Goal: Contribute content: Contribute content

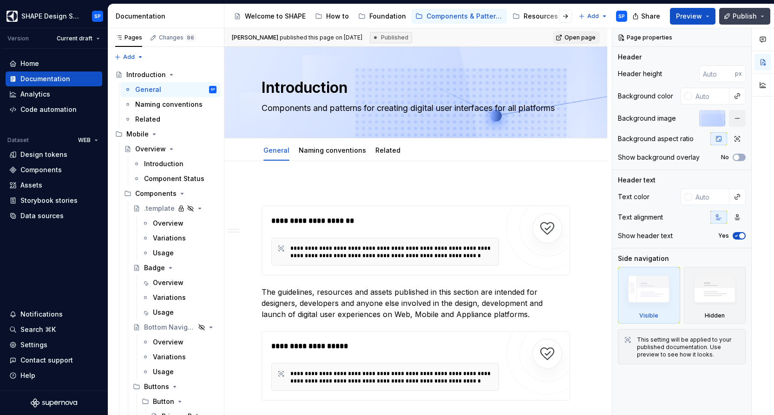
click at [757, 22] on button "Publish" at bounding box center [744, 16] width 51 height 17
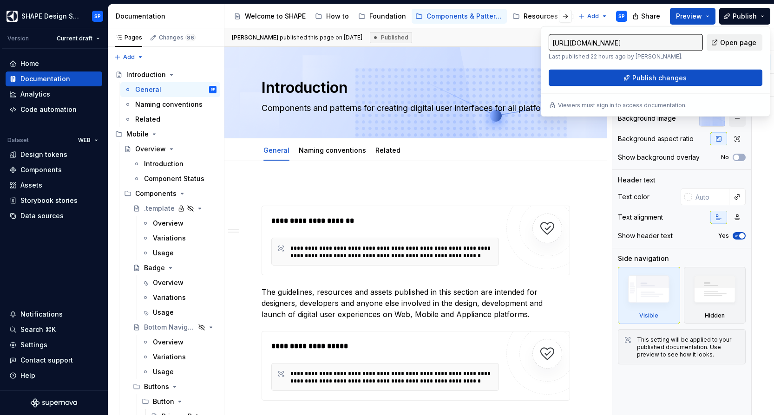
click at [737, 41] on span "Open page" at bounding box center [738, 42] width 36 height 9
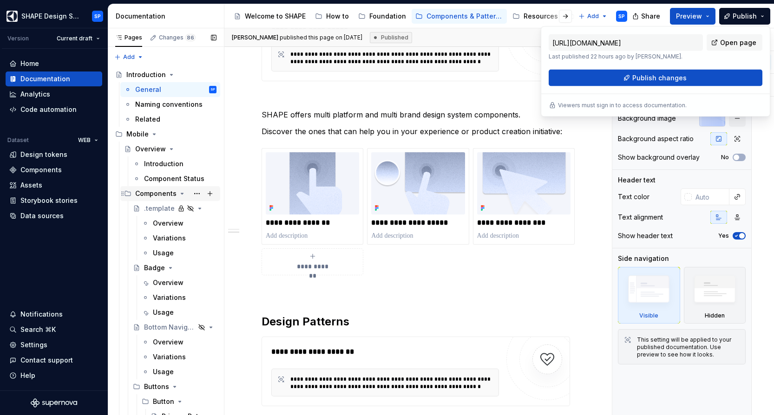
click at [181, 194] on icon "Page tree" at bounding box center [182, 193] width 2 height 1
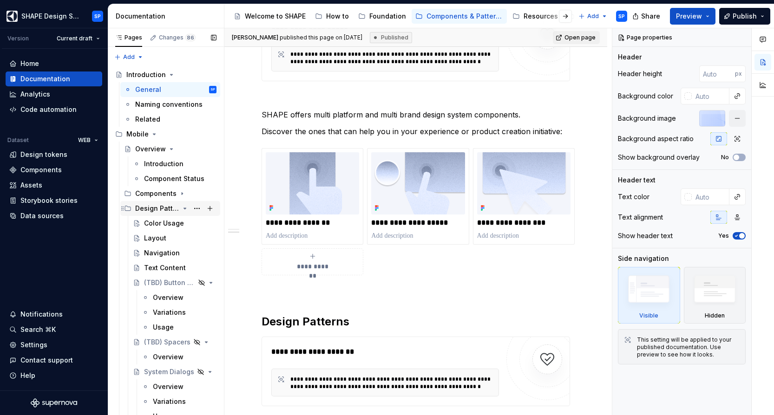
click at [186, 208] on icon "Page tree" at bounding box center [184, 208] width 7 height 7
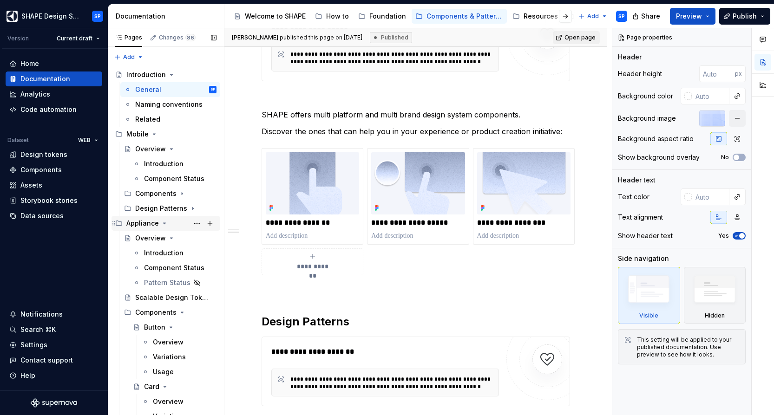
click at [163, 221] on icon "Page tree" at bounding box center [164, 223] width 7 height 7
click at [147, 238] on icon "Page tree" at bounding box center [146, 237] width 7 height 7
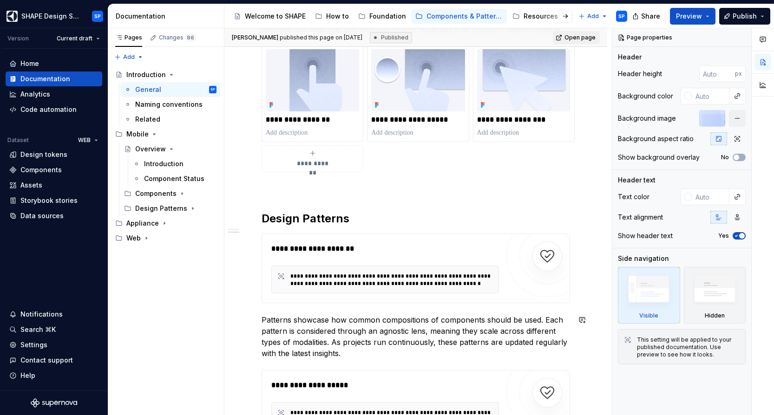
scroll to position [694, 0]
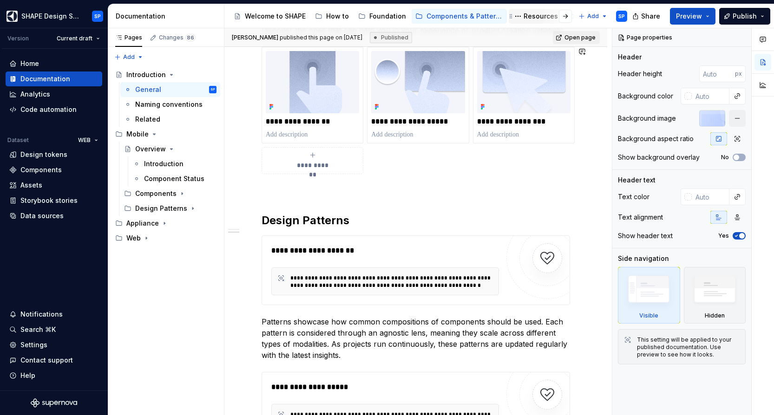
click at [536, 20] on div "Resources" at bounding box center [540, 16] width 34 height 9
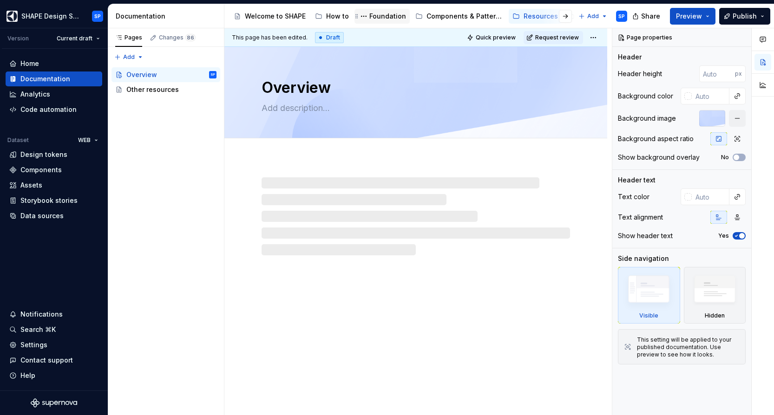
click at [387, 16] on div "Foundation" at bounding box center [387, 16] width 37 height 9
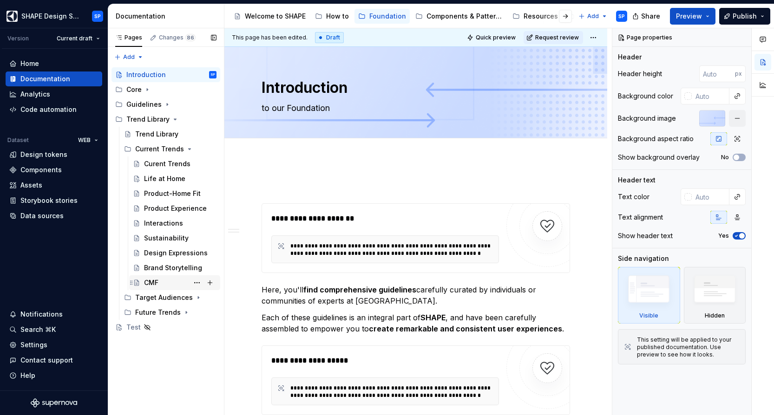
click at [167, 277] on div "CMF" at bounding box center [180, 282] width 72 height 13
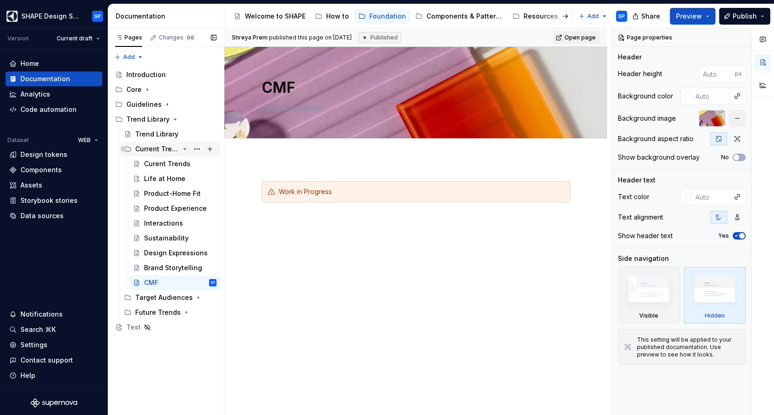
click at [163, 153] on div "Current Trends" at bounding box center [157, 148] width 44 height 9
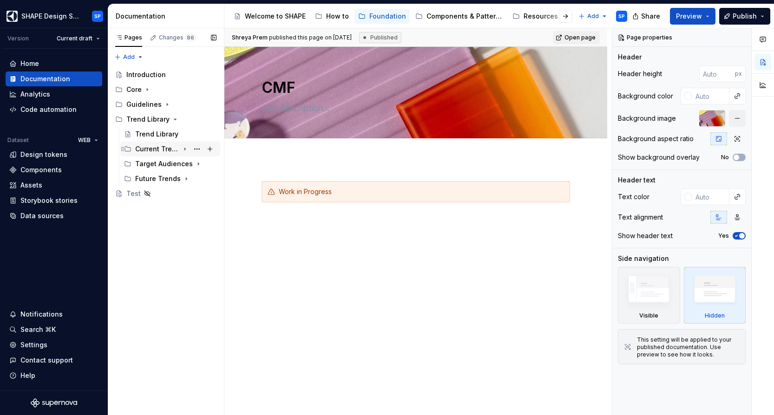
click at [155, 150] on div "Current Trends" at bounding box center [157, 148] width 44 height 9
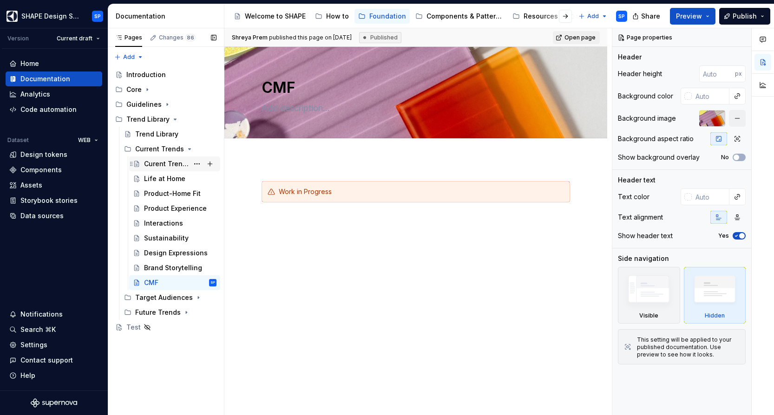
click at [170, 162] on div "Curent Trends" at bounding box center [166, 163] width 45 height 9
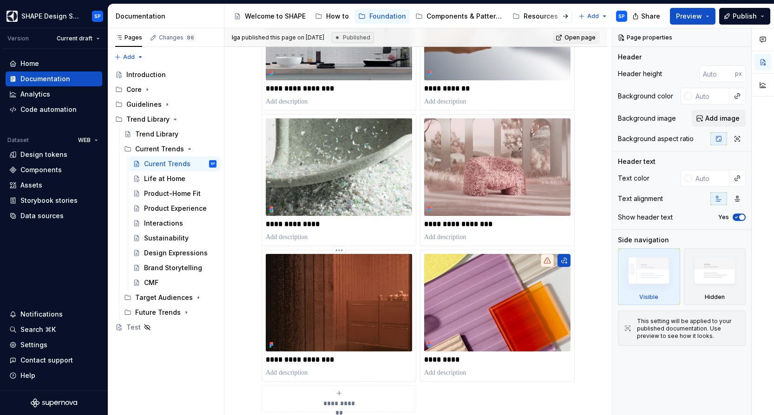
scroll to position [604, 0]
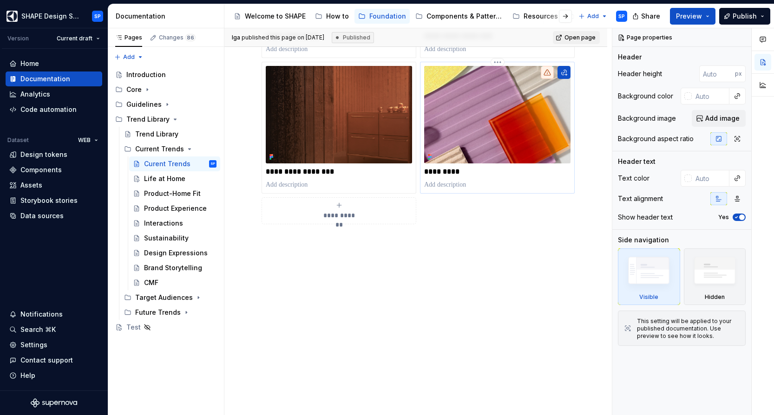
click at [550, 71] on icon at bounding box center [546, 72] width 7 height 7
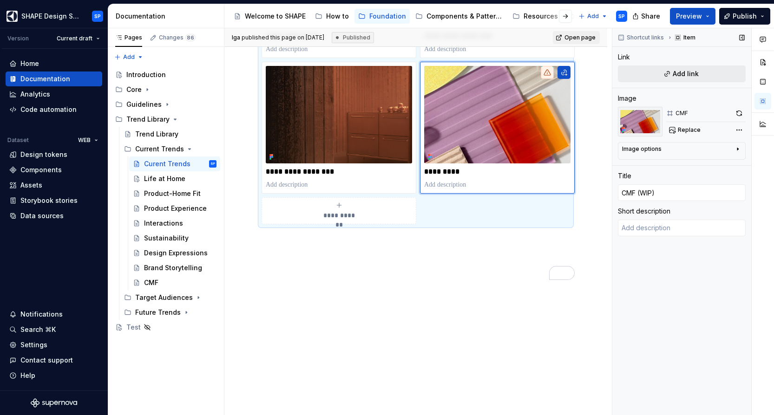
click at [683, 74] on span "Add link" at bounding box center [685, 73] width 26 height 9
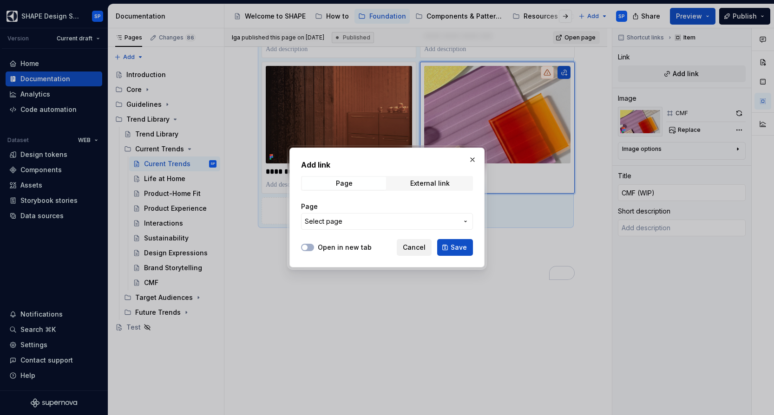
click at [416, 246] on span "Cancel" at bounding box center [414, 247] width 23 height 9
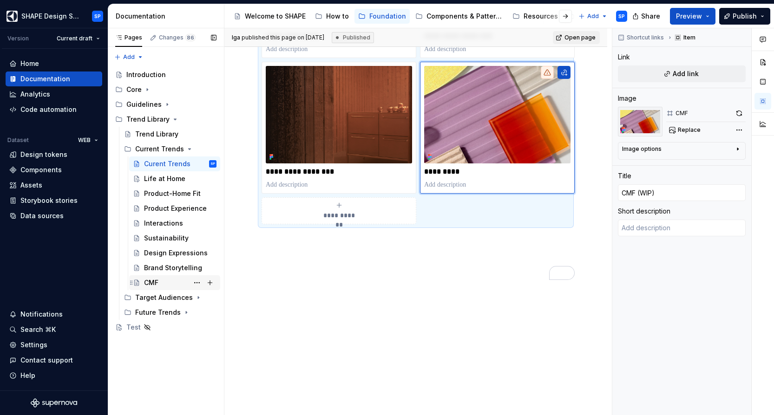
click at [154, 284] on div "CMF" at bounding box center [151, 282] width 14 height 9
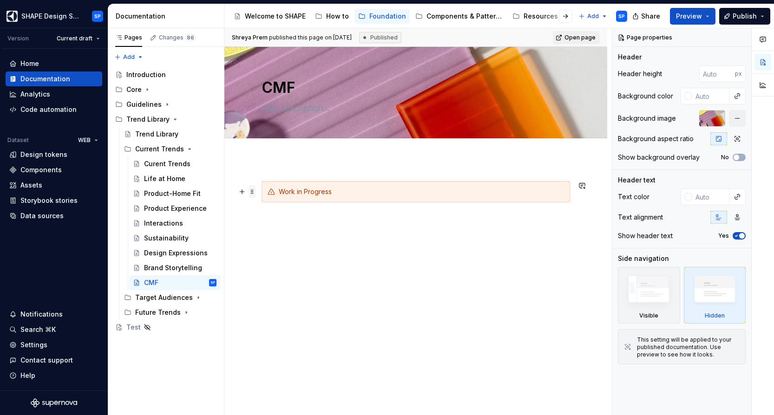
type textarea "*"
click at [250, 194] on span at bounding box center [251, 191] width 7 height 13
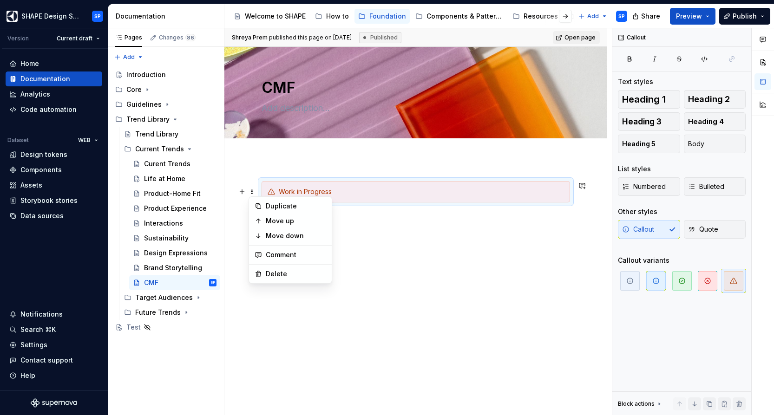
click at [388, 187] on div "Work in Progress" at bounding box center [421, 191] width 285 height 9
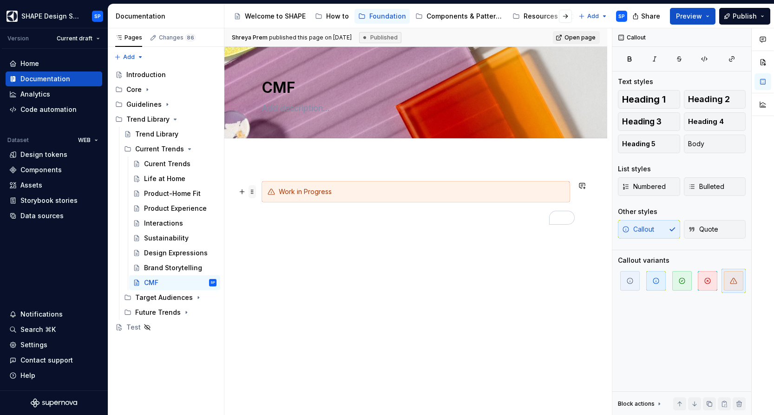
click at [254, 192] on span at bounding box center [251, 191] width 7 height 13
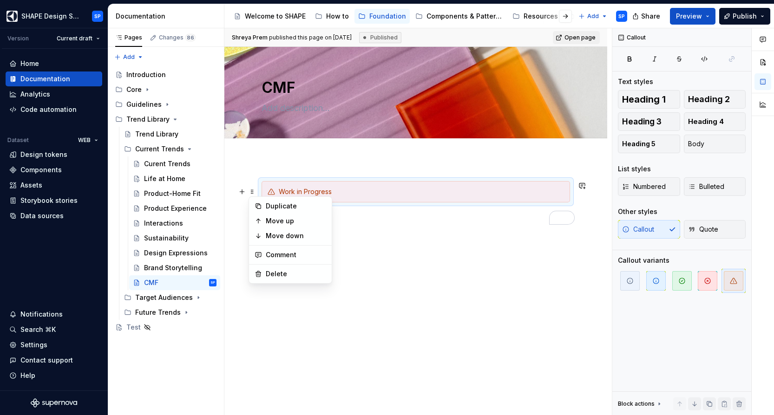
click at [526, 225] on div "Work in Progress" at bounding box center [415, 208] width 308 height 55
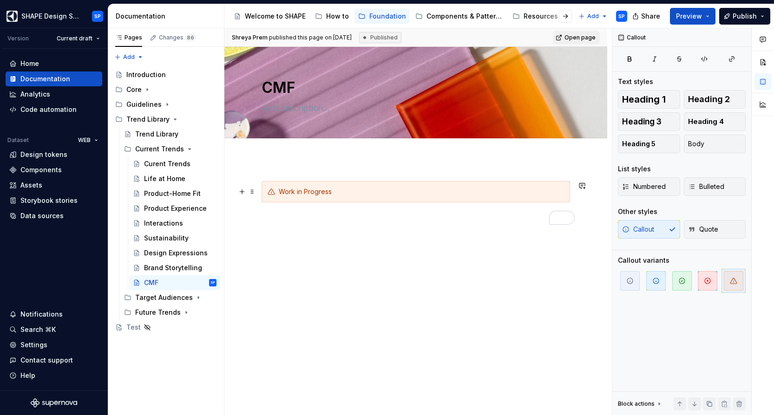
click at [484, 185] on div "Work in Progress" at bounding box center [415, 191] width 308 height 21
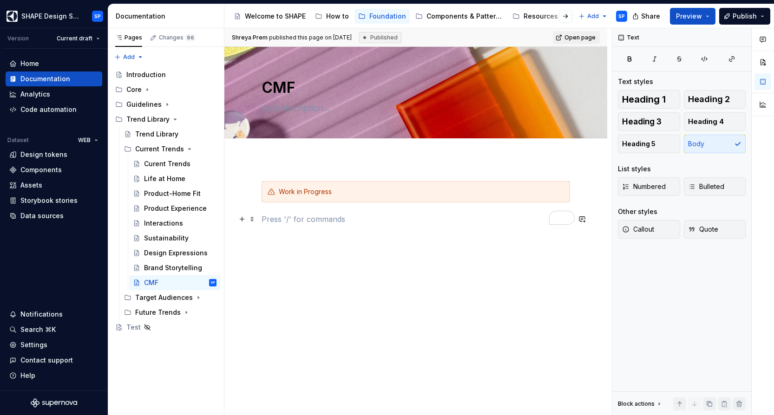
click at [321, 219] on p "To enrich screen reader interactions, please activate Accessibility in Grammarl…" at bounding box center [415, 219] width 308 height 11
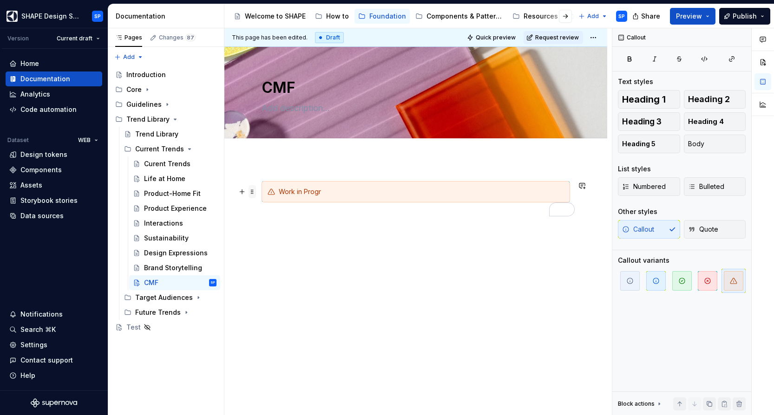
click at [254, 195] on span at bounding box center [251, 191] width 7 height 13
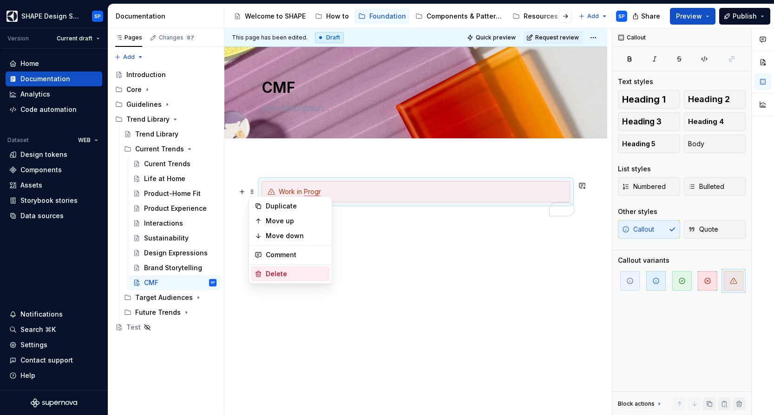
click at [286, 272] on div "Delete" at bounding box center [296, 273] width 60 height 9
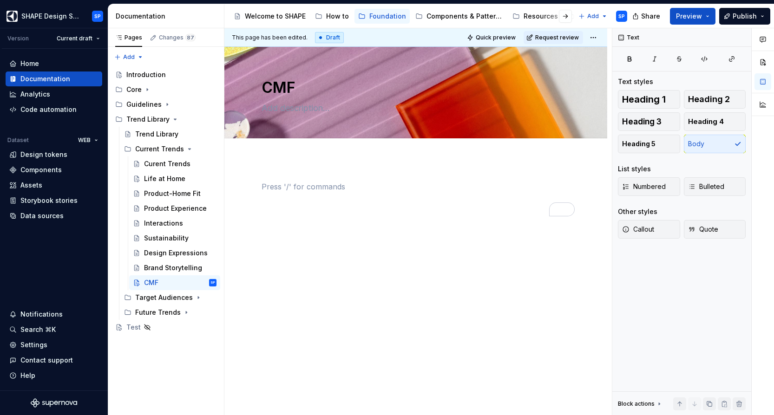
click at [325, 195] on div "To enrich screen reader interactions, please activate Accessibility in Grammarl…" at bounding box center [415, 198] width 308 height 35
click at [149, 146] on div "Current Trends" at bounding box center [157, 148] width 44 height 9
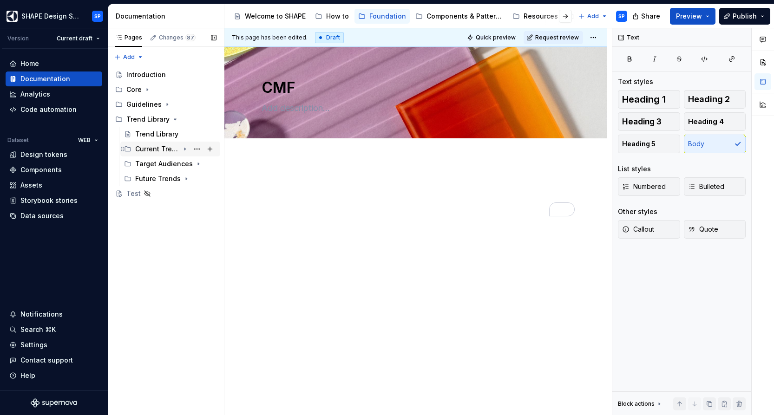
click at [149, 146] on div "Current Trends" at bounding box center [157, 148] width 44 height 9
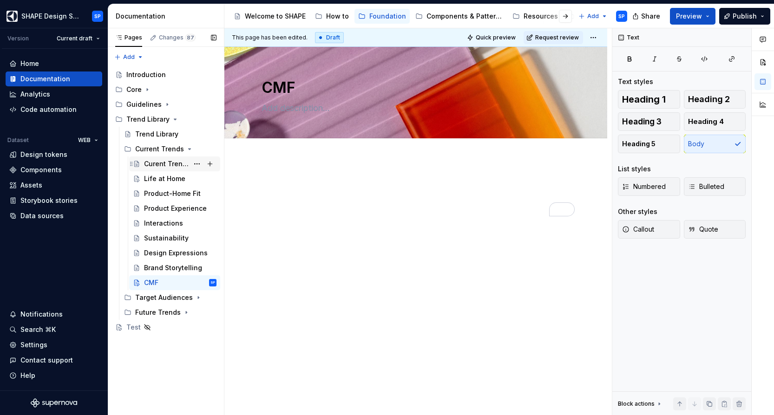
click at [167, 163] on div "Curent Trends" at bounding box center [166, 163] width 45 height 9
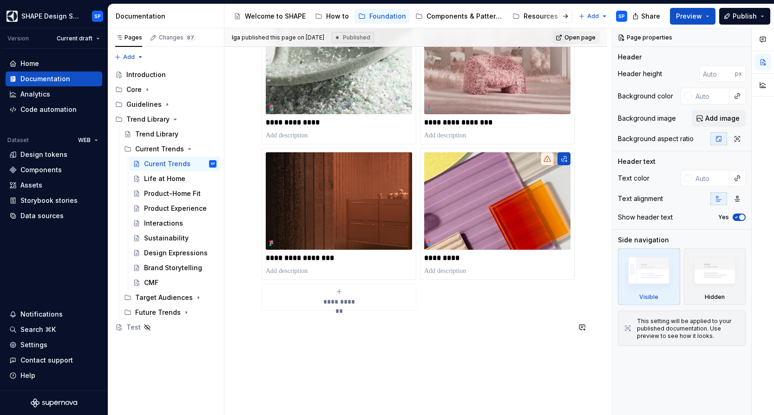
scroll to position [514, 0]
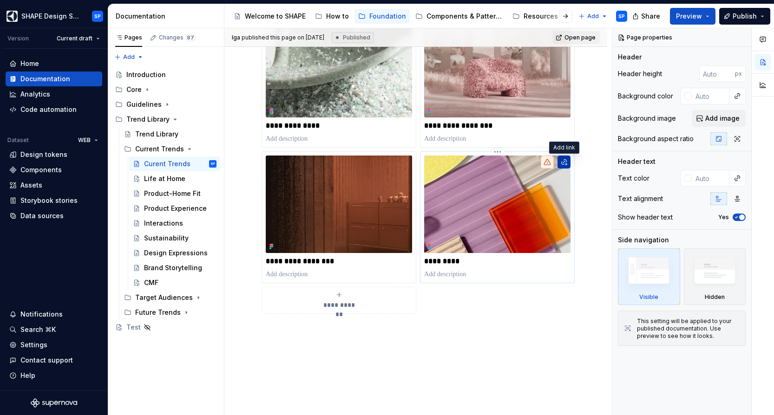
click at [566, 162] on button "button" at bounding box center [563, 162] width 13 height 13
type textarea "*"
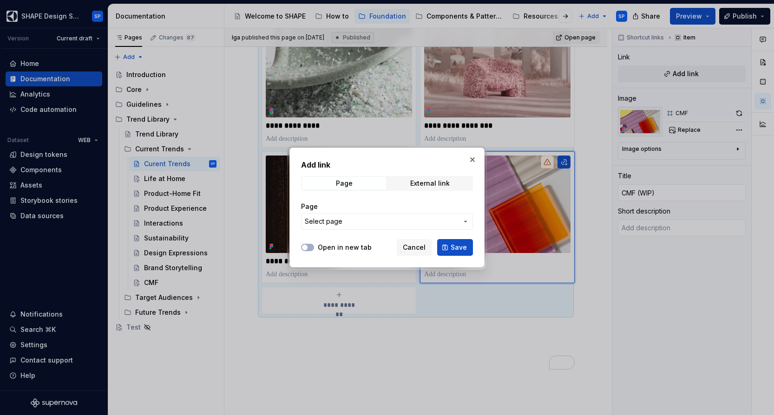
click at [355, 217] on span "Select page" at bounding box center [381, 221] width 153 height 9
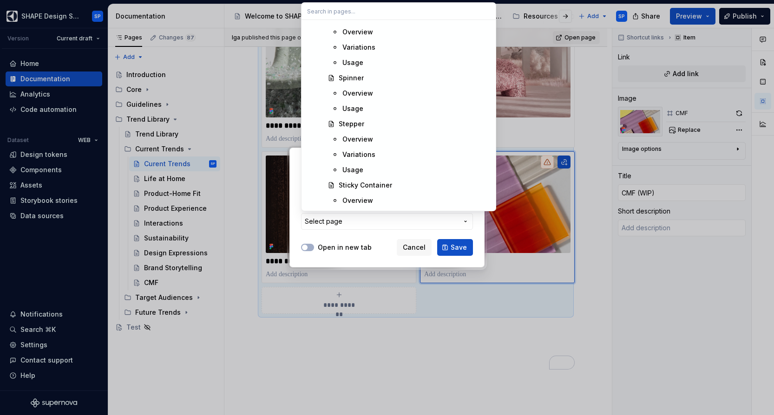
scroll to position [4398, 0]
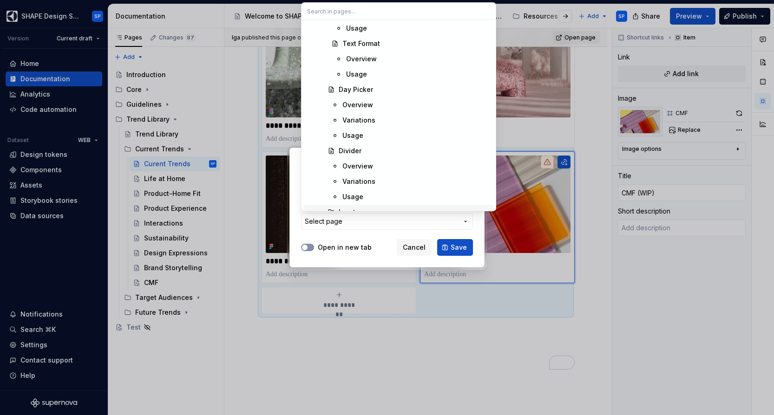
click at [305, 247] on div "Add link Page External link Page Select page Open in new tab Cancel Save" at bounding box center [387, 207] width 774 height 415
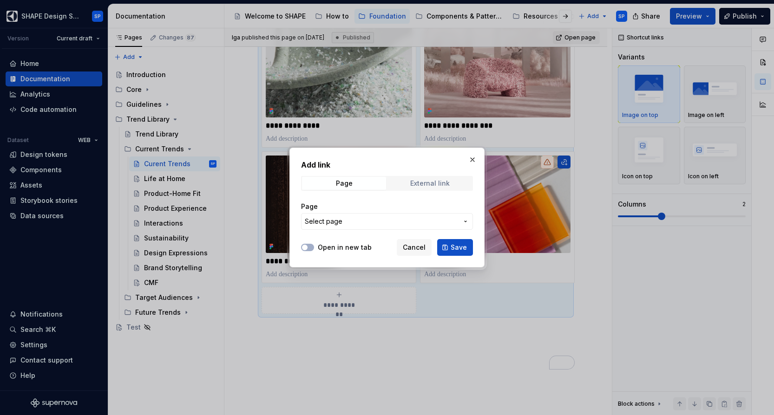
click at [413, 187] on span "External link" at bounding box center [430, 183] width 84 height 13
click at [344, 186] on div "Page" at bounding box center [344, 183] width 17 height 7
click at [344, 218] on span "Select page" at bounding box center [381, 221] width 153 height 9
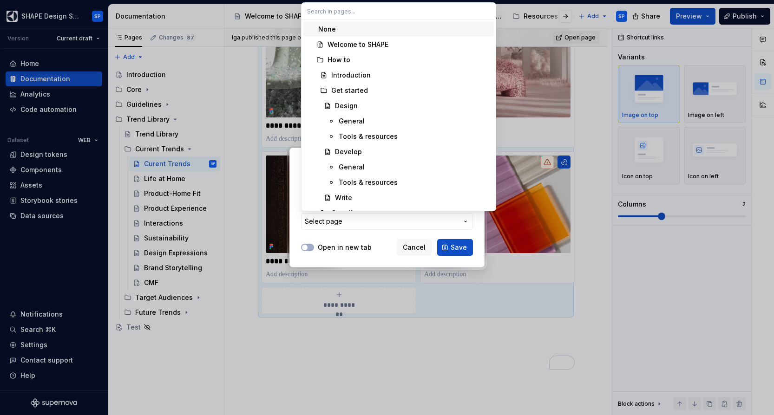
click at [333, 10] on input "text" at bounding box center [398, 11] width 194 height 17
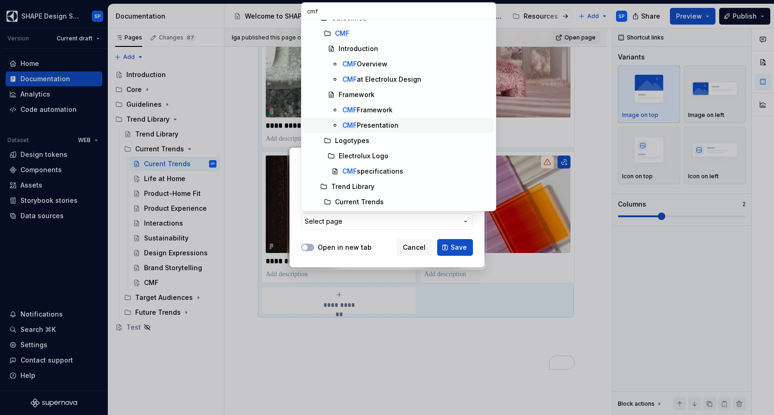
scroll to position [42, 0]
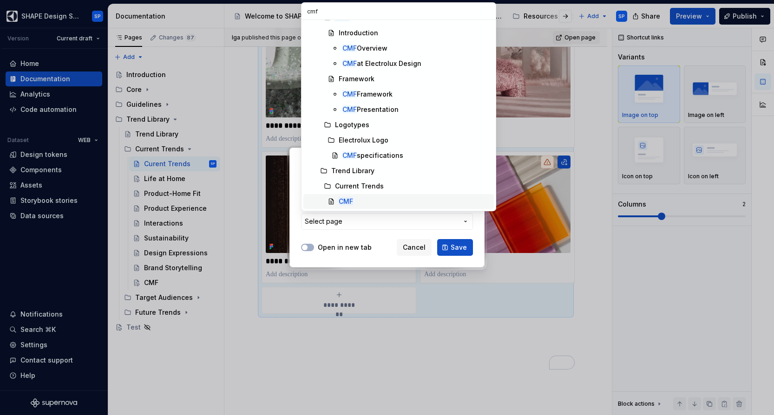
type input "cmf"
click at [348, 200] on mark "CMF" at bounding box center [345, 201] width 14 height 8
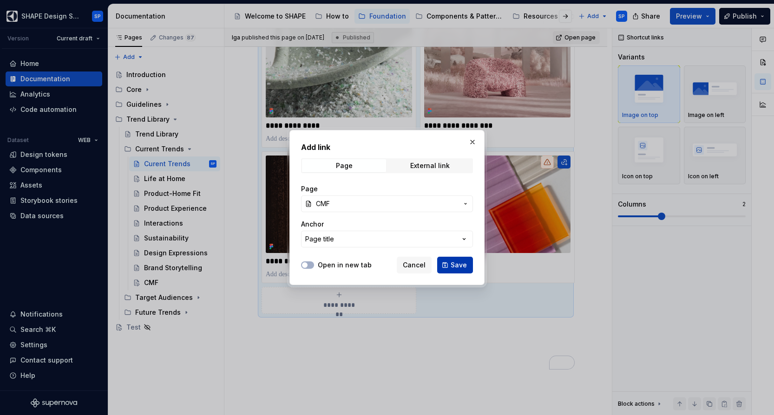
click at [465, 266] on span "Save" at bounding box center [458, 264] width 16 height 9
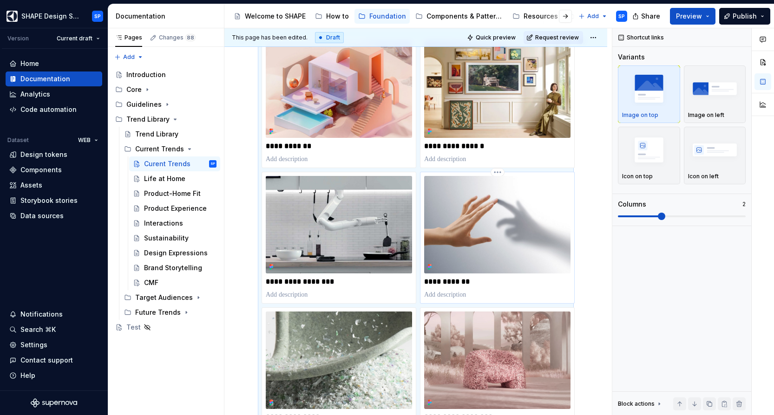
scroll to position [15, 0]
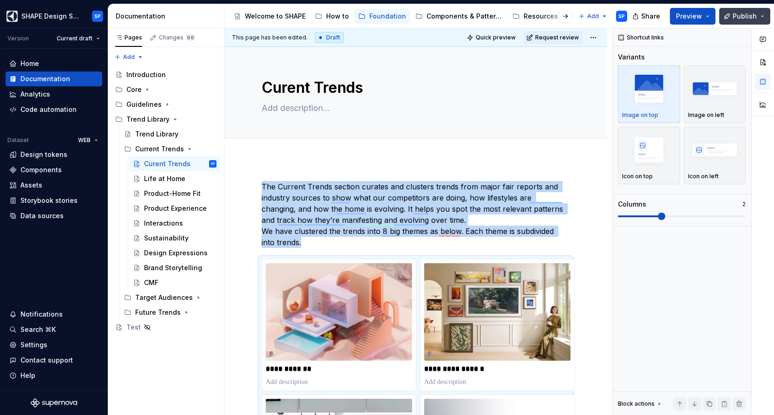
click at [751, 16] on span "Publish" at bounding box center [744, 16] width 24 height 9
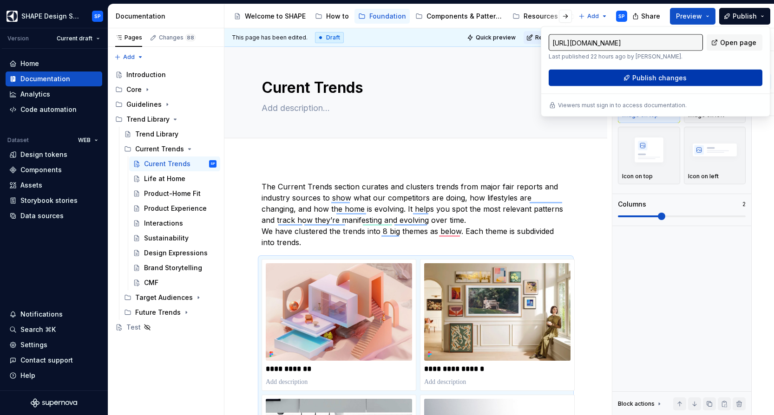
click at [678, 77] on span "Publish changes" at bounding box center [659, 77] width 54 height 9
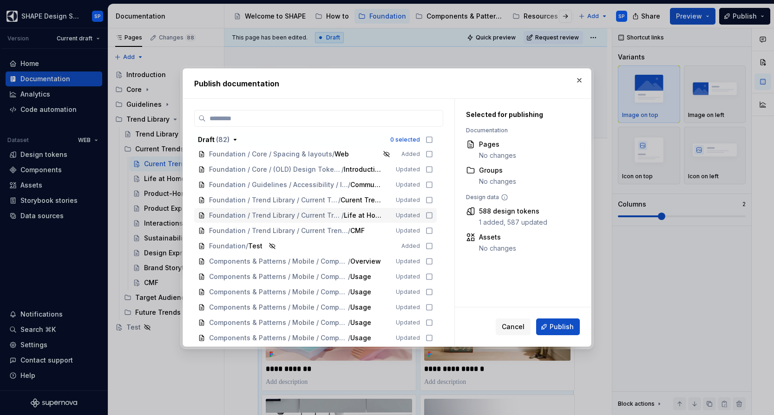
scroll to position [402, 0]
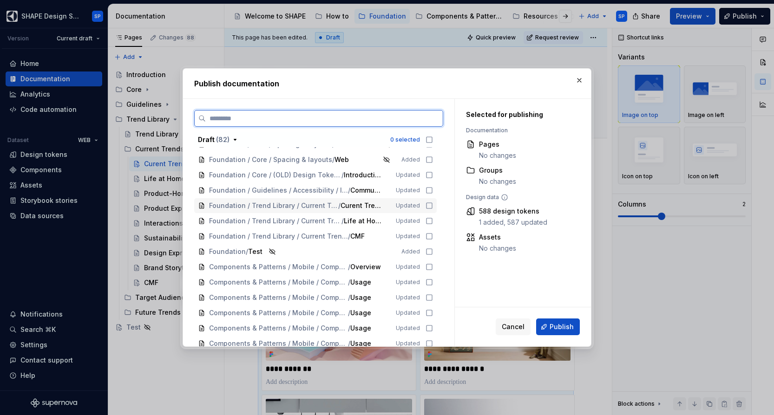
click at [432, 206] on icon at bounding box center [429, 206] width 6 height 6
click at [432, 223] on icon at bounding box center [429, 221] width 6 height 6
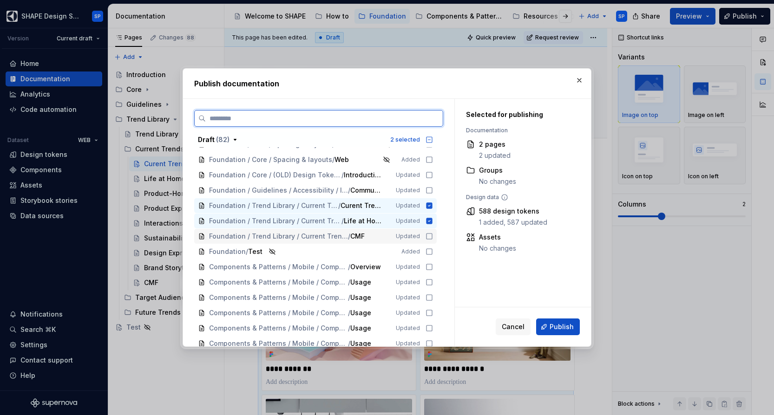
click at [431, 242] on div "Foundation / Trend Library / Current Trends / CMF Updated" at bounding box center [315, 236] width 242 height 15
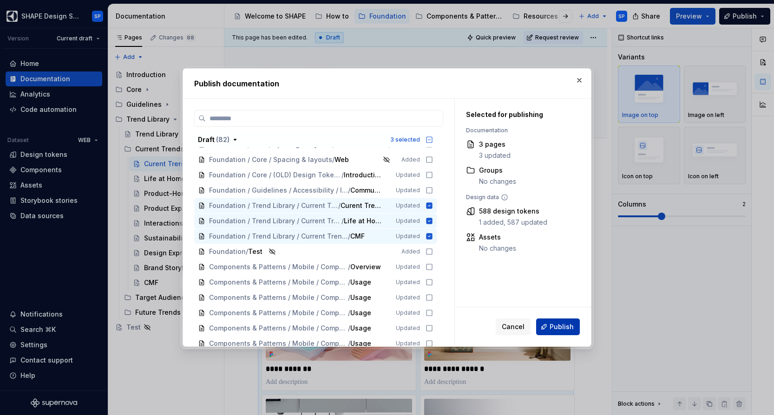
click at [560, 327] on span "Publish" at bounding box center [561, 326] width 24 height 9
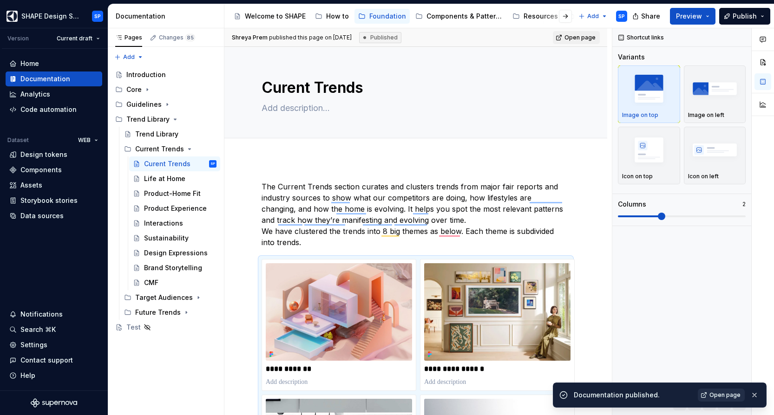
click at [723, 395] on span "Open page" at bounding box center [724, 394] width 31 height 7
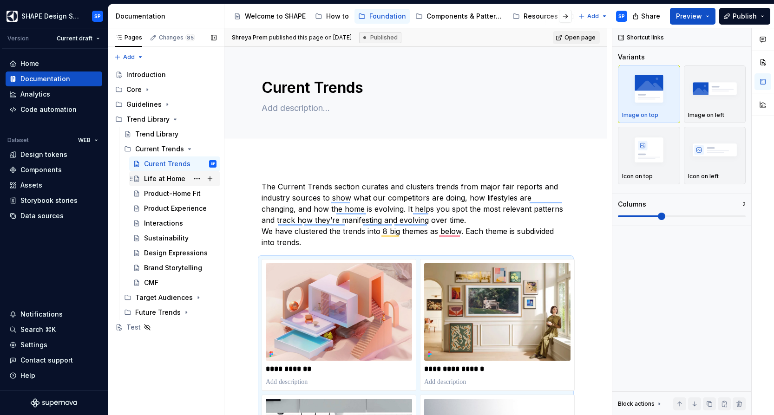
click at [148, 178] on div "Life at Home" at bounding box center [164, 178] width 41 height 9
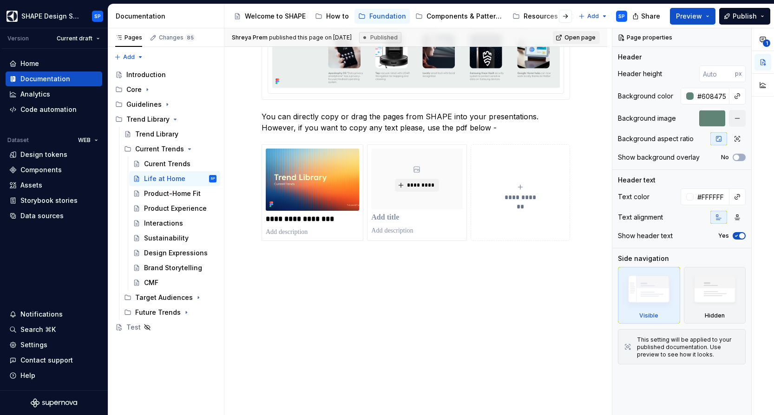
scroll to position [1752, 0]
click at [402, 167] on div "*********" at bounding box center [416, 179] width 91 height 61
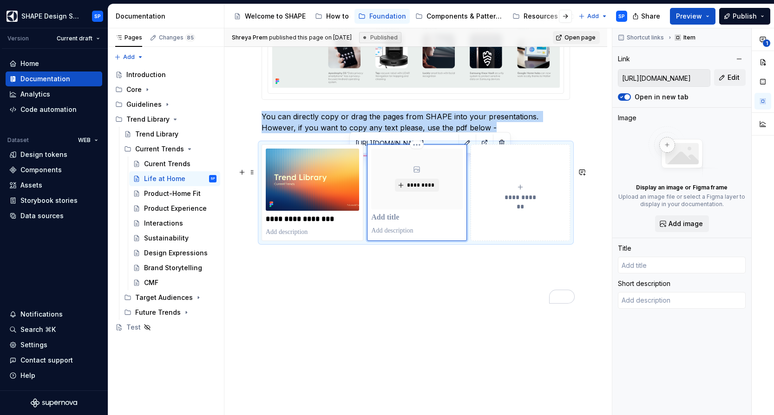
scroll to position [1739, 0]
click at [417, 189] on span "*********" at bounding box center [420, 185] width 28 height 7
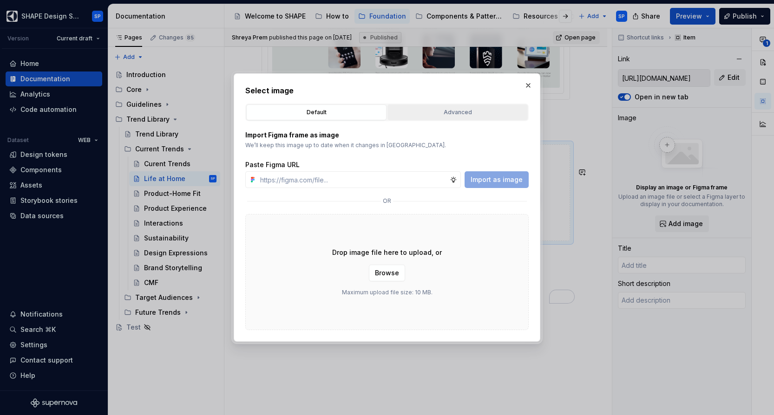
click at [444, 109] on div "Advanced" at bounding box center [457, 112] width 134 height 9
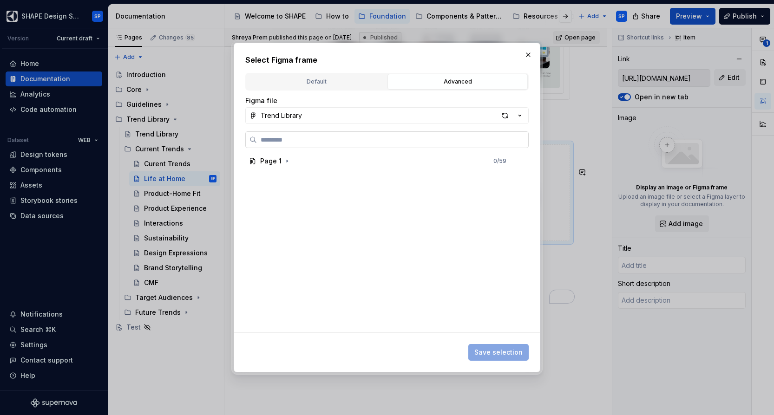
click at [333, 146] on label at bounding box center [386, 139] width 283 height 17
click at [333, 144] on input "search" at bounding box center [392, 139] width 271 height 9
click at [333, 146] on label at bounding box center [386, 139] width 283 height 17
click at [333, 144] on input "search" at bounding box center [392, 139] width 271 height 9
click at [459, 81] on div "Advanced" at bounding box center [457, 81] width 134 height 9
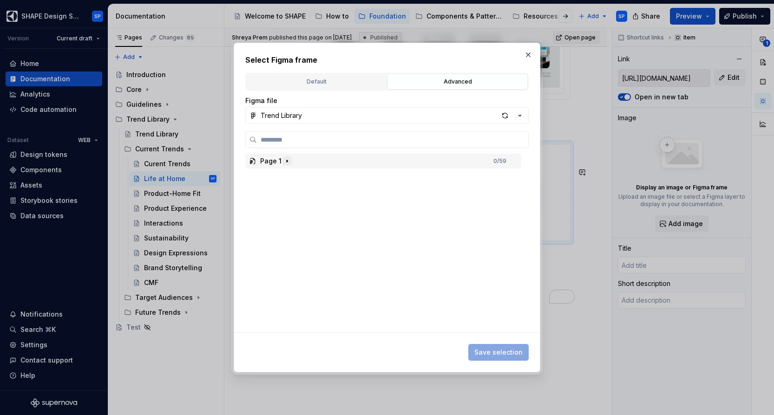
click at [286, 160] on icon "button" at bounding box center [286, 161] width 1 height 2
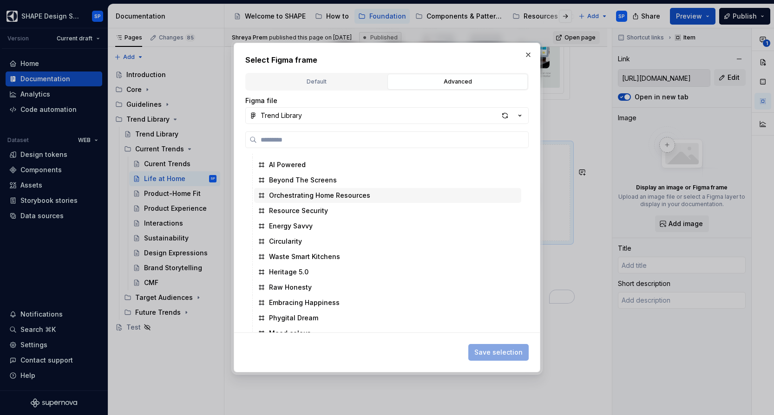
scroll to position [0, 0]
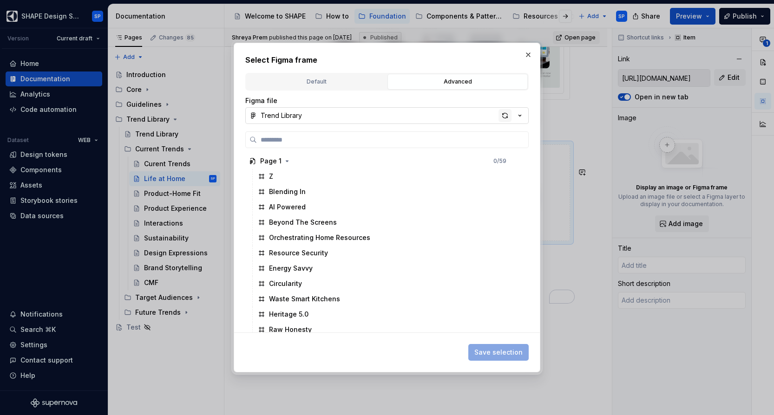
click at [504, 114] on div "button" at bounding box center [504, 115] width 13 height 13
click at [506, 114] on div "button" at bounding box center [504, 115] width 13 height 13
click at [509, 117] on div "button" at bounding box center [504, 115] width 13 height 13
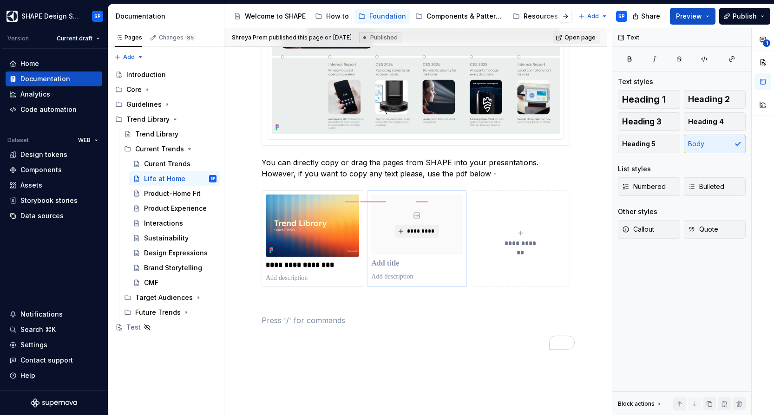
scroll to position [1625, 0]
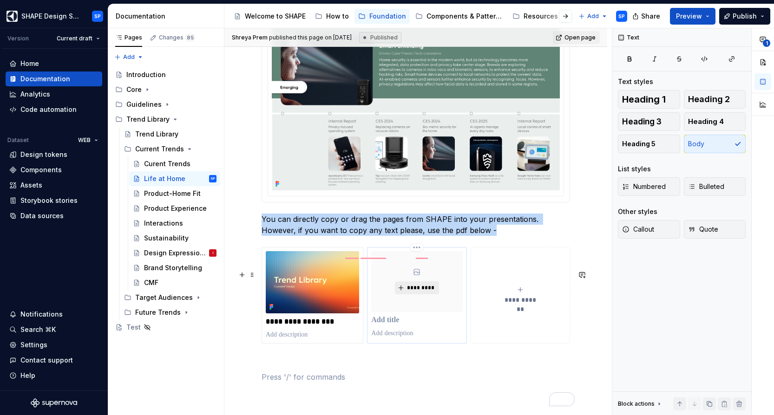
click at [415, 292] on span "*********" at bounding box center [420, 287] width 28 height 7
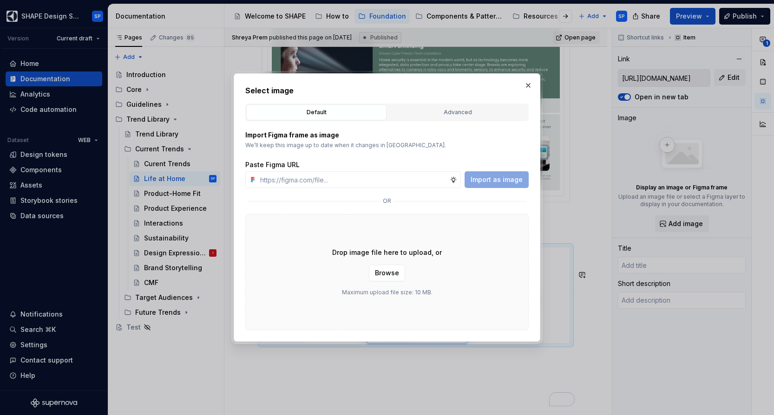
click at [348, 110] on div "Default" at bounding box center [316, 112] width 134 height 9
click at [369, 182] on input "text" at bounding box center [352, 179] width 193 height 17
click at [423, 108] on div "Advanced" at bounding box center [457, 112] width 134 height 9
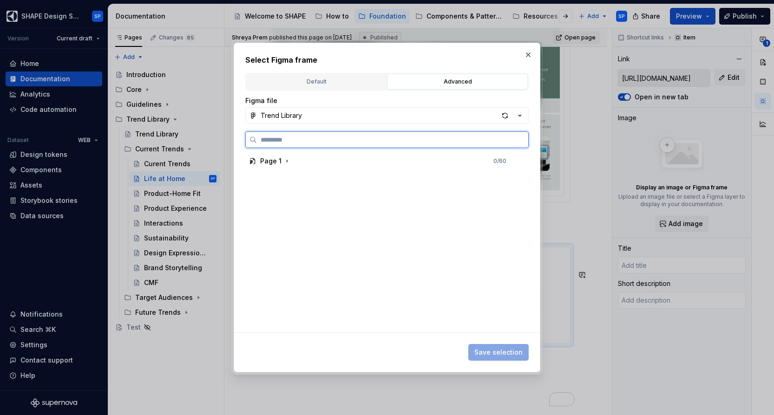
click at [352, 141] on input "search" at bounding box center [392, 139] width 271 height 9
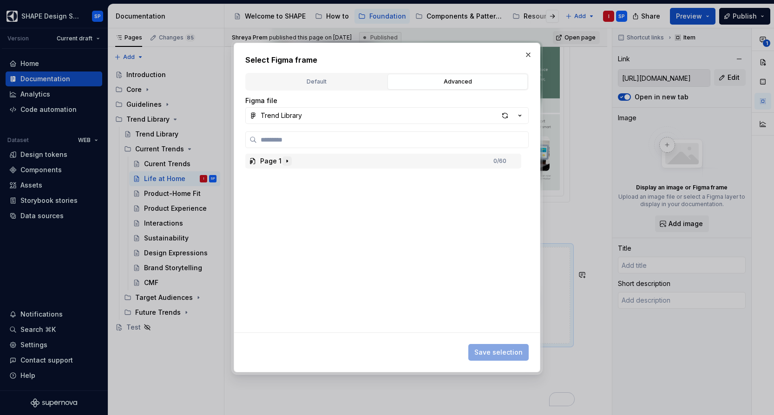
click at [288, 163] on icon "button" at bounding box center [286, 160] width 7 height 7
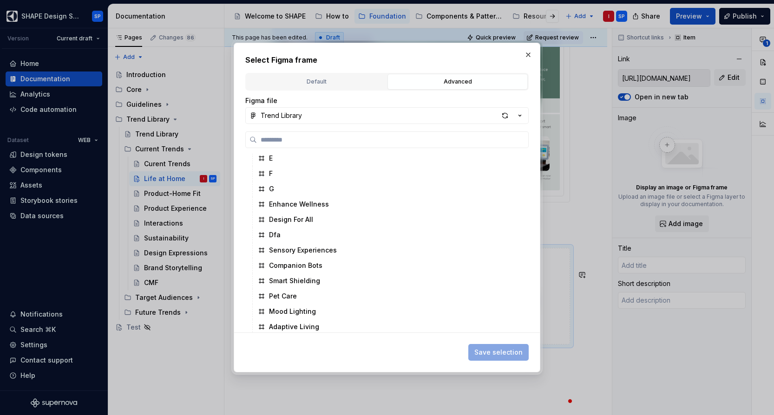
scroll to position [520, 0]
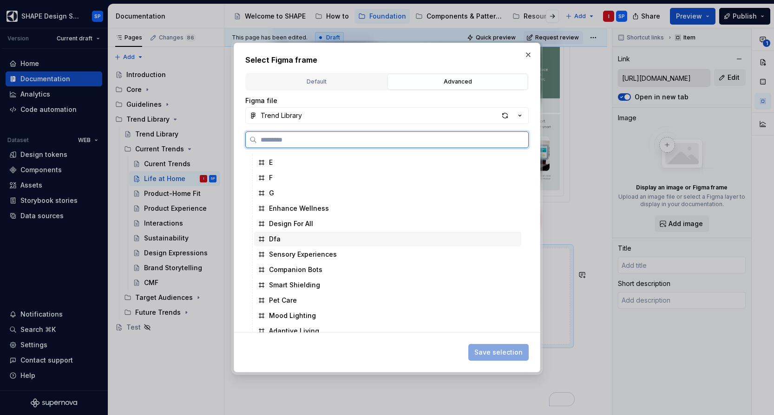
click at [269, 232] on div "Dfa" at bounding box center [387, 239] width 267 height 15
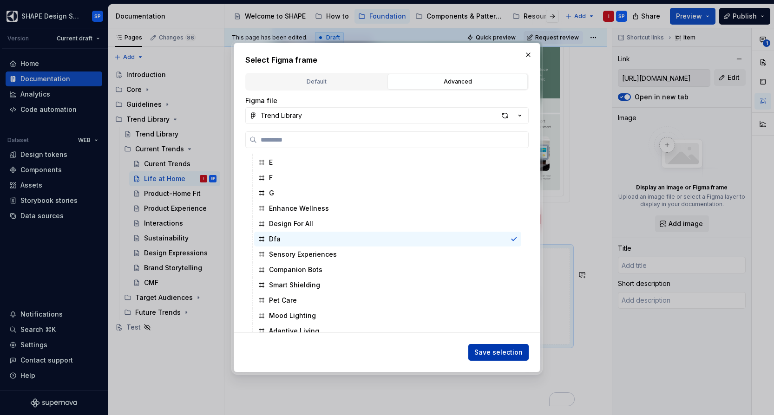
click at [488, 351] on span "Save selection" at bounding box center [498, 352] width 48 height 9
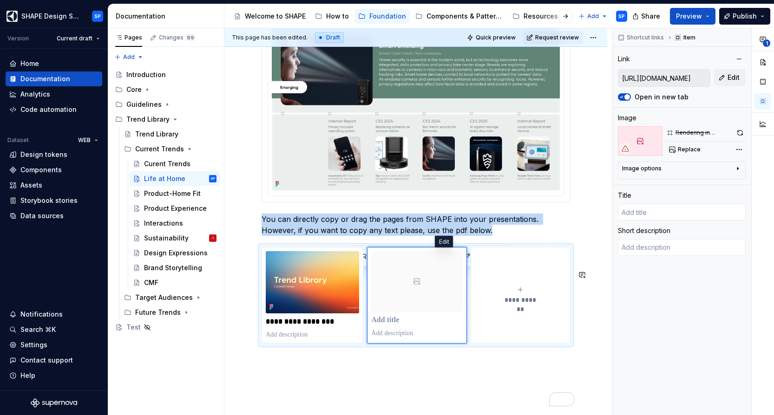
click at [461, 259] on button "button" at bounding box center [467, 256] width 13 height 13
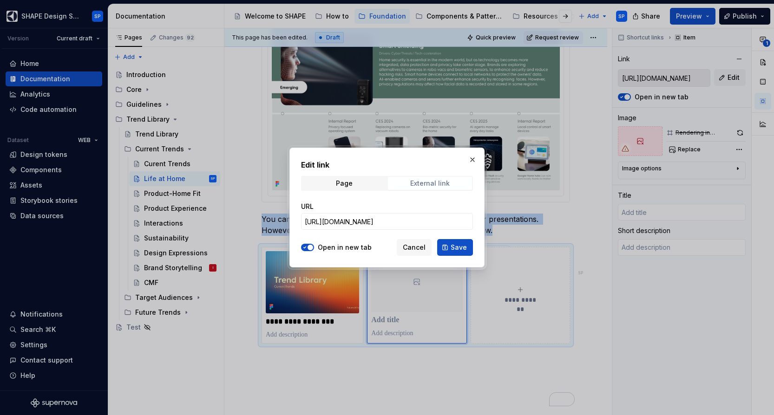
click at [417, 184] on div "External link" at bounding box center [429, 183] width 39 height 7
click at [350, 183] on div "Page" at bounding box center [344, 183] width 17 height 7
click at [402, 182] on span "External link" at bounding box center [430, 183] width 84 height 13
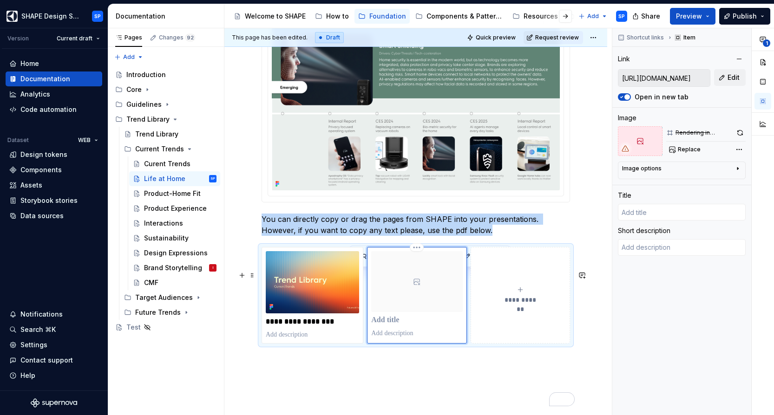
click at [417, 300] on div "To enrich screen reader interactions, please activate Accessibility in Grammarl…" at bounding box center [416, 281] width 91 height 61
click at [417, 286] on icon "To enrich screen reader interactions, please activate Accessibility in Grammarl…" at bounding box center [416, 281] width 7 height 7
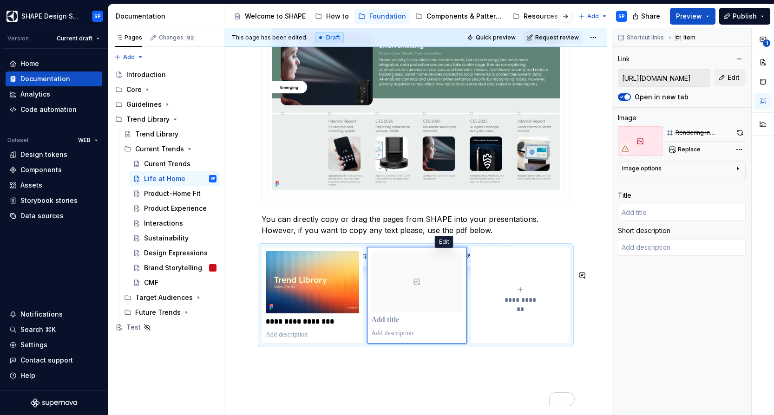
click at [461, 258] on button "button" at bounding box center [467, 256] width 13 height 13
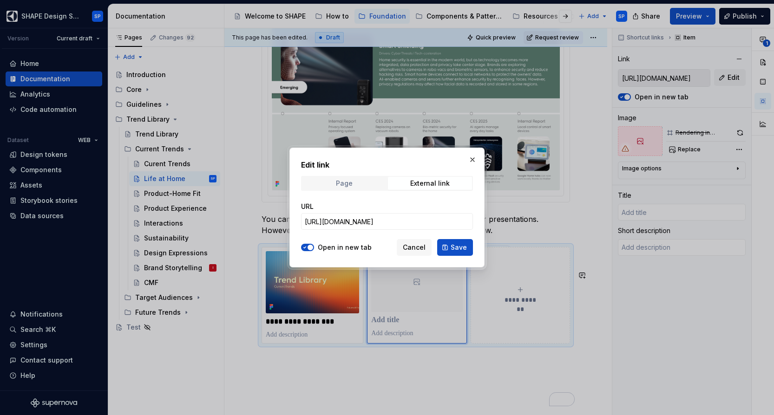
click at [361, 183] on span "Page" at bounding box center [344, 183] width 84 height 13
click at [416, 188] on span "External link" at bounding box center [430, 183] width 84 height 13
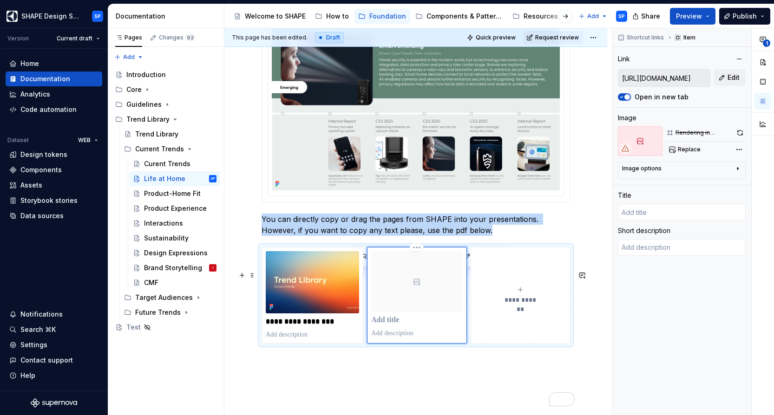
click at [417, 285] on icon "To enrich screen reader interactions, please activate Accessibility in Grammarl…" at bounding box center [417, 282] width 6 height 6
click at [423, 299] on div "To enrich screen reader interactions, please activate Accessibility in Grammarl…" at bounding box center [416, 281] width 91 height 61
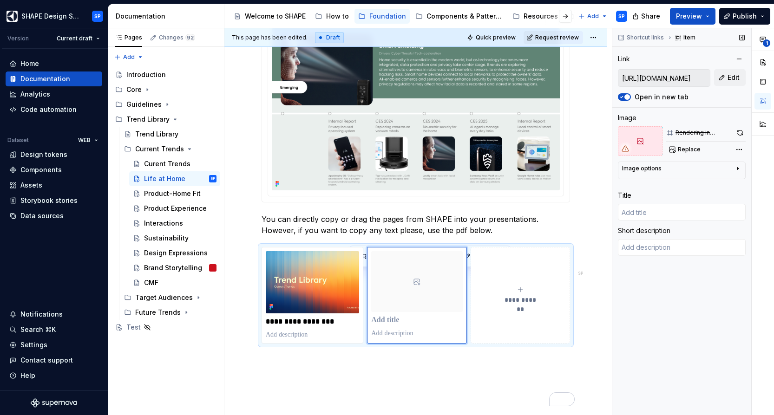
click at [687, 117] on div "Image" at bounding box center [682, 117] width 128 height 9
click at [637, 139] on icon at bounding box center [640, 141] width 6 height 6
click at [682, 145] on button "Replace" at bounding box center [685, 149] width 39 height 13
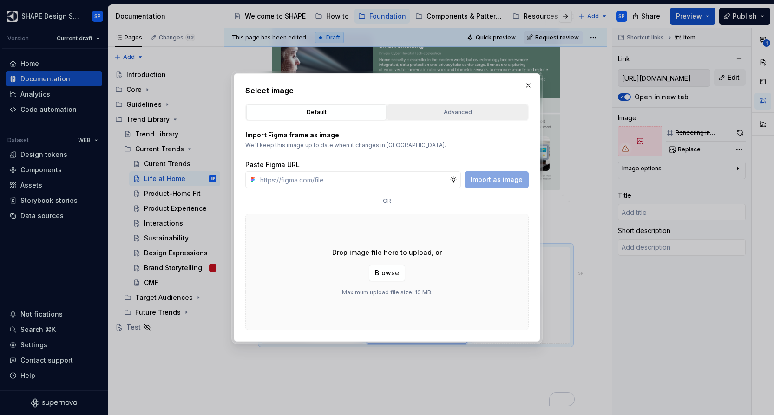
click at [433, 111] on div "Advanced" at bounding box center [457, 112] width 134 height 9
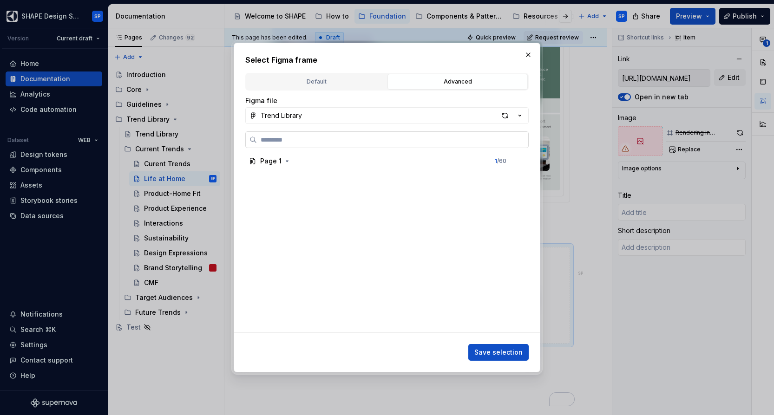
click at [286, 143] on input "search" at bounding box center [392, 139] width 271 height 9
click at [505, 118] on div "button" at bounding box center [504, 115] width 13 height 13
click at [287, 164] on icon "button" at bounding box center [286, 160] width 7 height 7
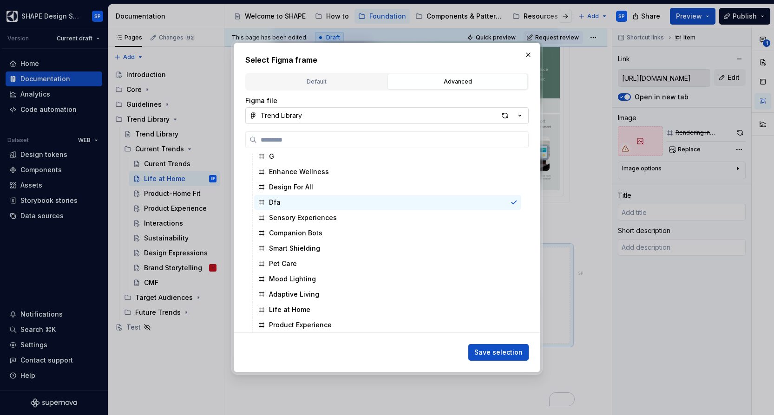
scroll to position [559, 0]
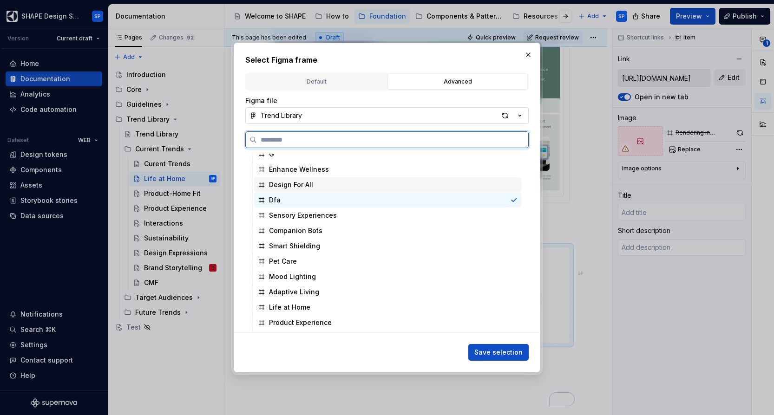
click at [285, 182] on div "Design For All" at bounding box center [291, 184] width 44 height 9
click at [281, 204] on div "Dfa" at bounding box center [387, 200] width 267 height 15
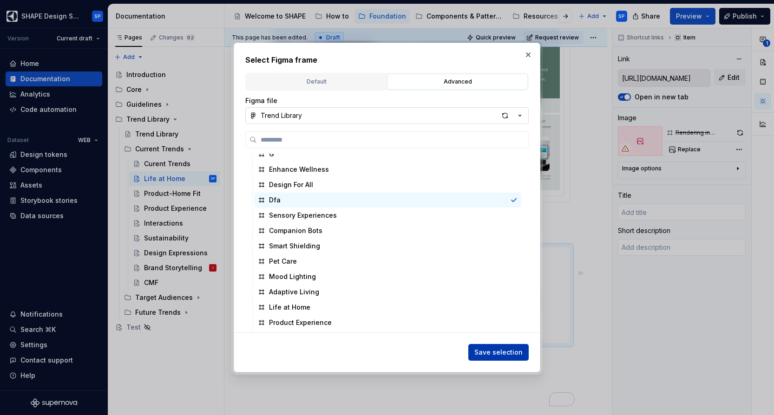
click at [502, 354] on span "Save selection" at bounding box center [498, 352] width 48 height 9
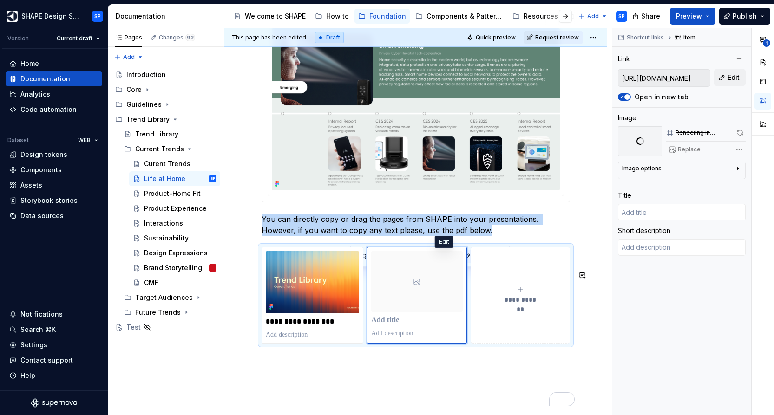
click at [461, 254] on button "button" at bounding box center [467, 256] width 13 height 13
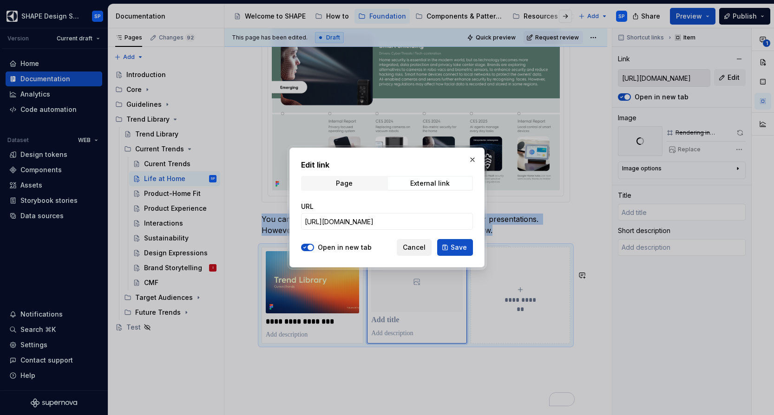
click at [418, 248] on span "Cancel" at bounding box center [414, 247] width 23 height 9
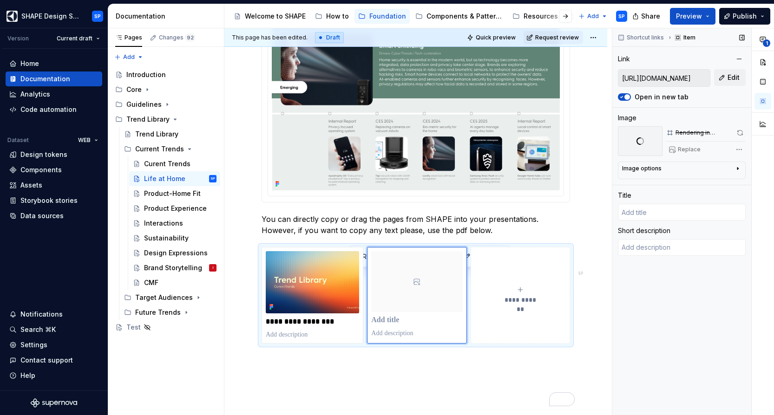
click at [695, 145] on div "Replace" at bounding box center [705, 149] width 79 height 13
click at [685, 156] on div "Replace" at bounding box center [705, 149] width 79 height 13
click at [707, 129] on div "Rendering in progress..." at bounding box center [705, 132] width 79 height 13
click at [440, 383] on p "To enrich screen reader interactions, please activate Accessibility in Grammarl…" at bounding box center [415, 376] width 308 height 11
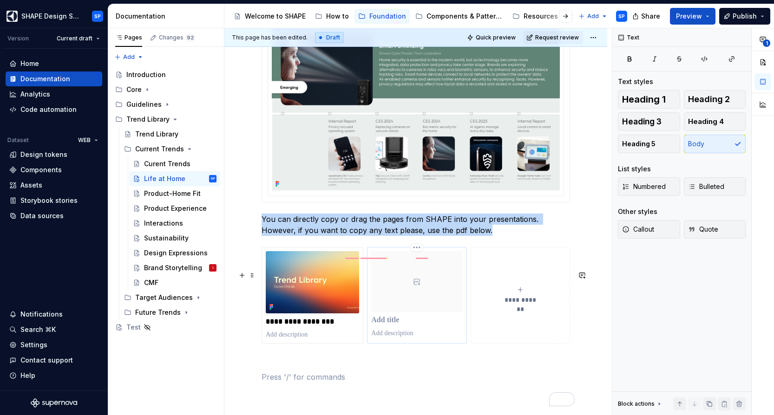
click at [431, 338] on div "To enrich screen reader interactions, please activate Accessibility in Grammarl…" at bounding box center [416, 294] width 91 height 87
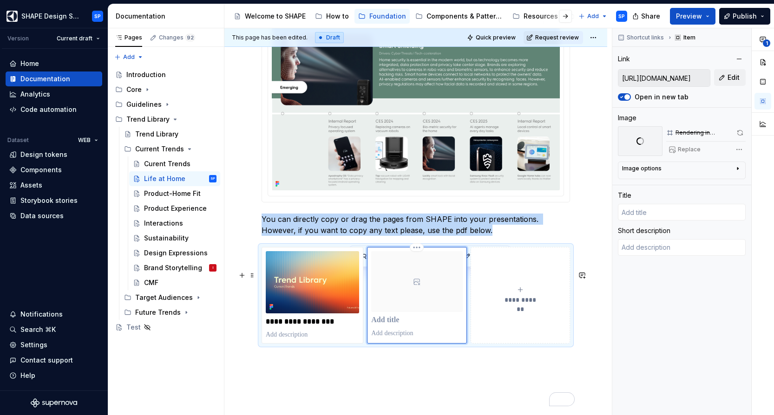
click at [433, 306] on div "To enrich screen reader interactions, please activate Accessibility in Grammarl…" at bounding box center [416, 281] width 91 height 61
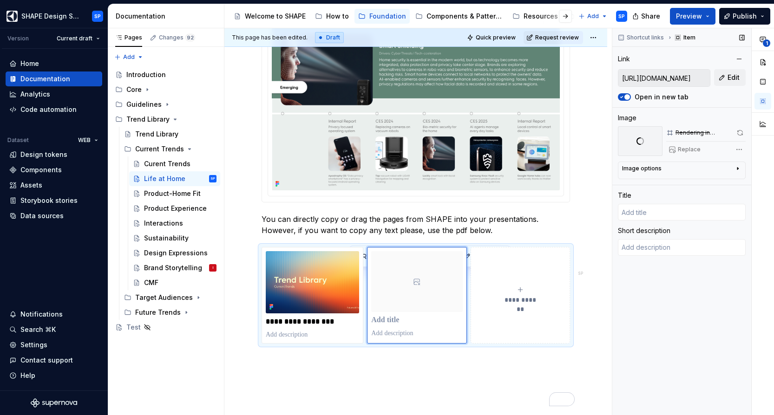
click at [634, 141] on div at bounding box center [640, 141] width 45 height 30
click at [735, 132] on span at bounding box center [740, 132] width 12 height 13
click at [461, 255] on button "button" at bounding box center [467, 256] width 13 height 13
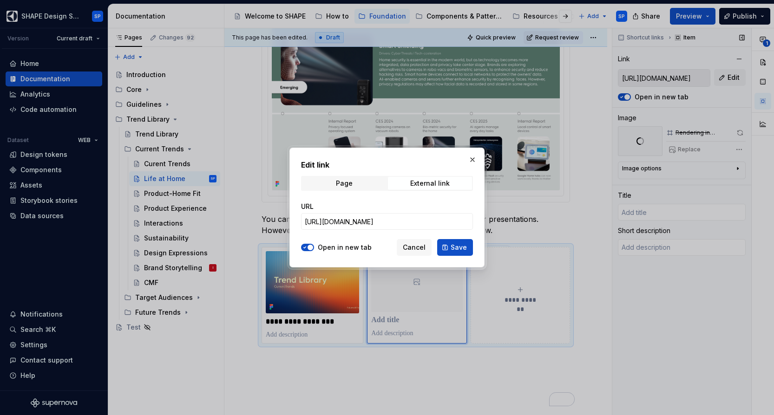
type textarea "*"
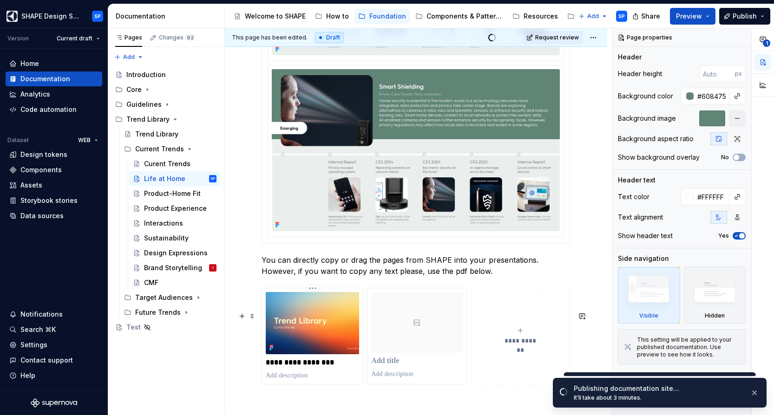
scroll to position [1752, 0]
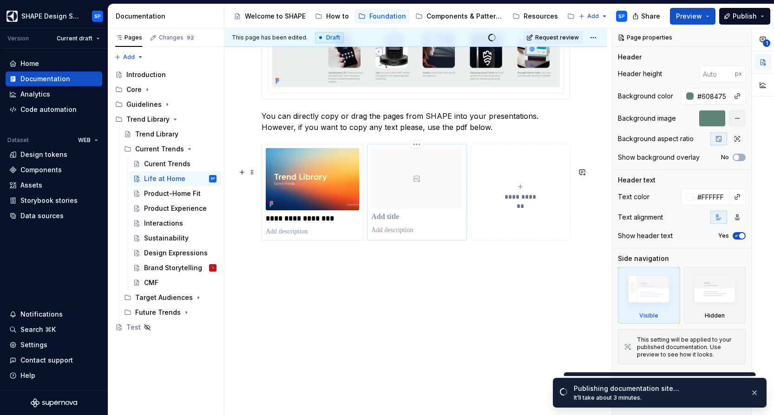
click at [432, 166] on div at bounding box center [416, 178] width 91 height 61
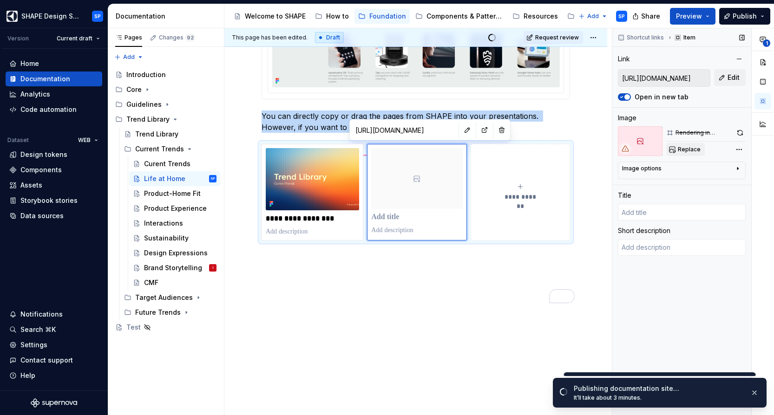
click at [696, 154] on button "Replace" at bounding box center [685, 149] width 39 height 13
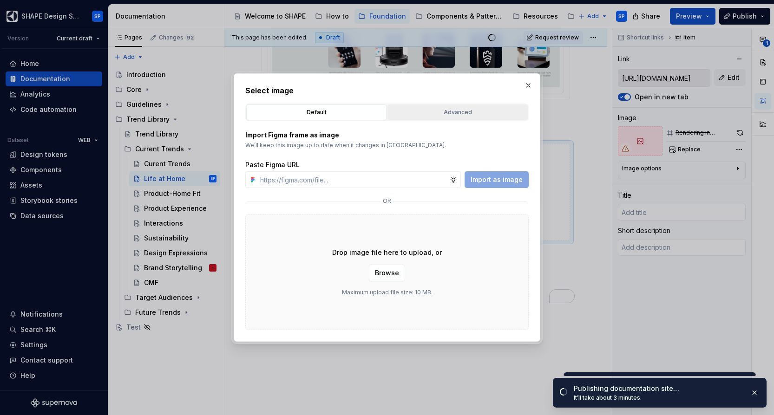
click at [455, 110] on div "Advanced" at bounding box center [457, 112] width 134 height 9
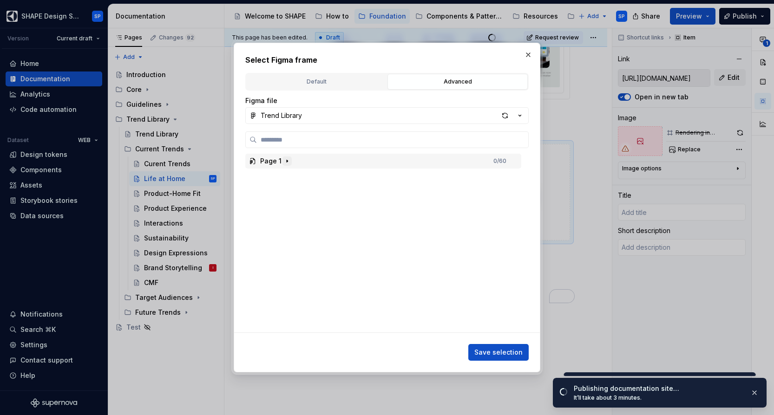
click at [286, 159] on icon "button" at bounding box center [286, 160] width 7 height 7
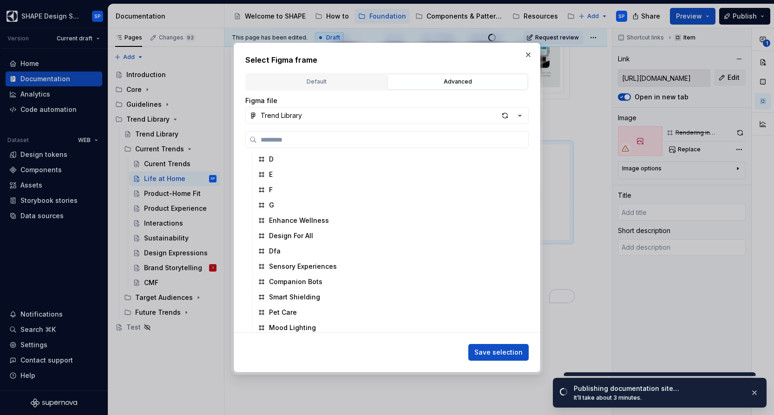
scroll to position [507, 0]
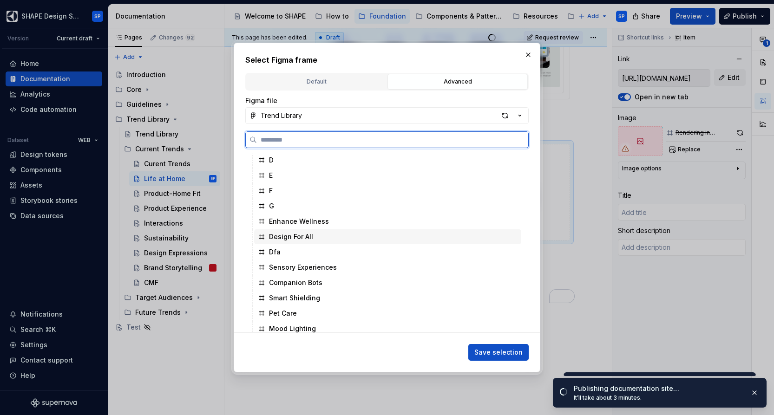
click at [293, 243] on div "Design For All" at bounding box center [387, 236] width 267 height 15
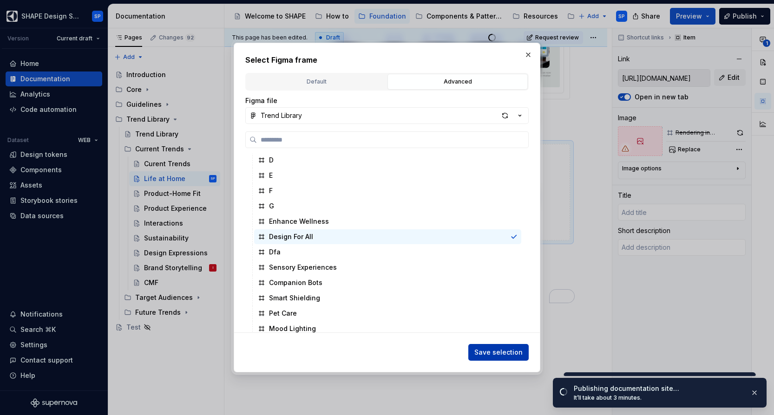
click at [505, 350] on span "Save selection" at bounding box center [498, 352] width 48 height 9
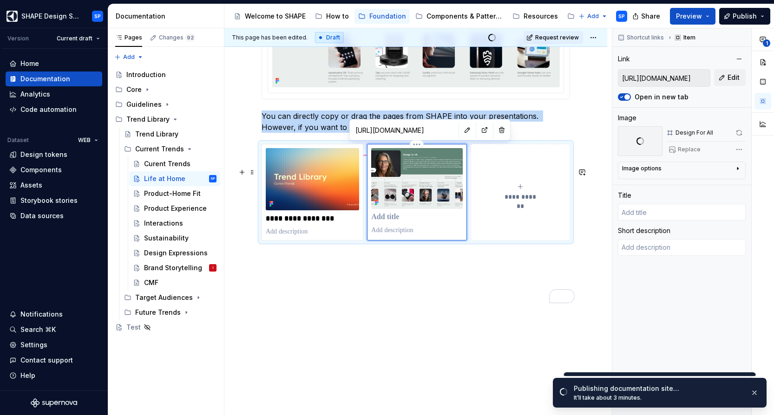
click at [377, 220] on p "To enrich screen reader interactions, please activate Accessibility in Grammarl…" at bounding box center [416, 217] width 91 height 9
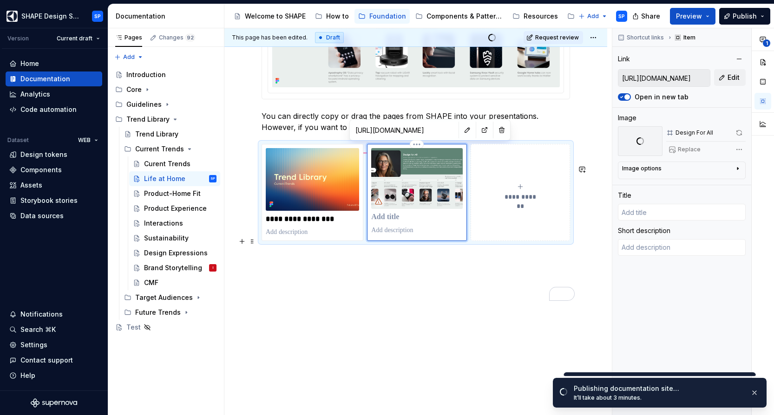
scroll to position [1680, 0]
type textarea "*"
type input "T"
type textarea "*"
type input "Tr"
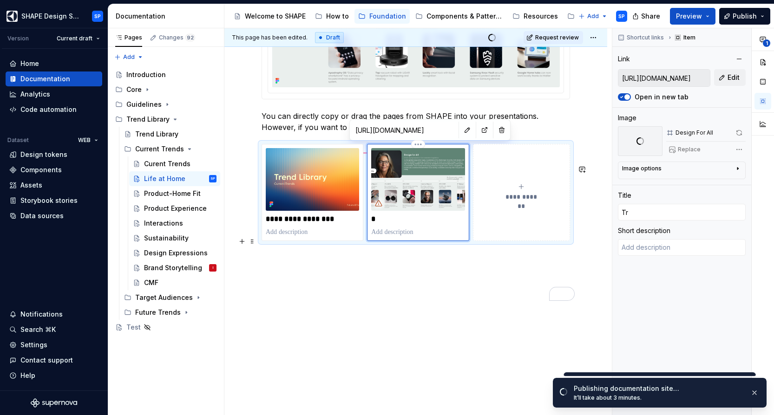
type textarea "*"
type input "Tre"
type textarea "*"
type input "Tr"
type textarea "*"
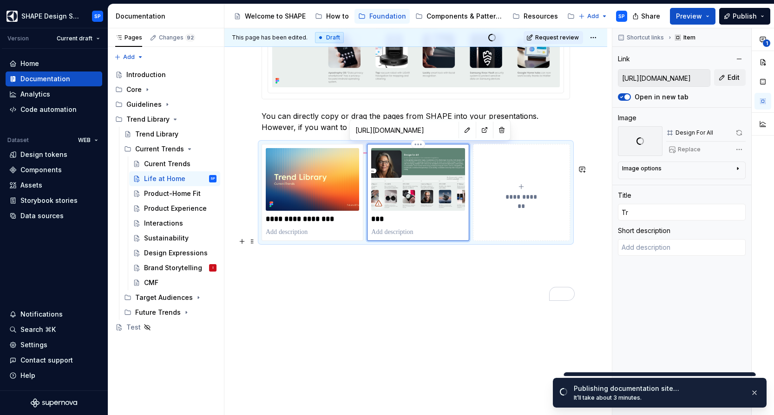
type input "T"
type textarea "*"
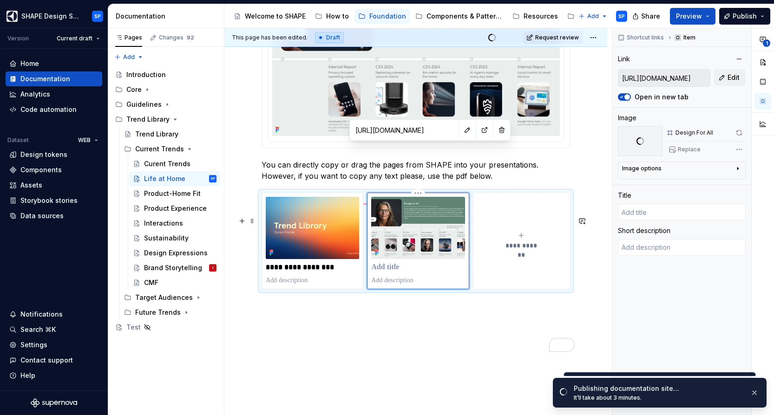
scroll to position [1752, 0]
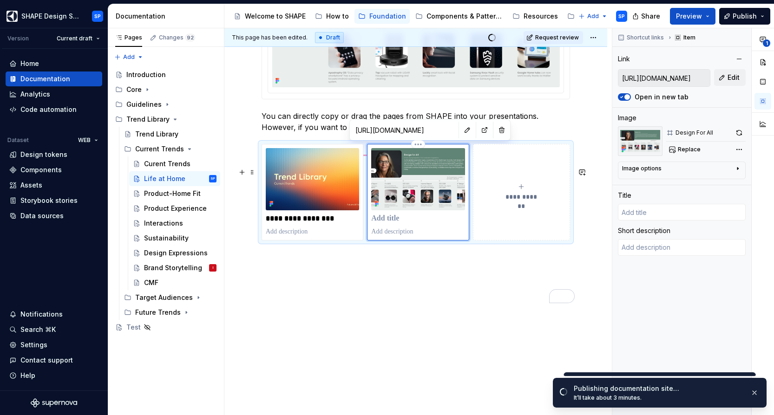
type textarea "*"
type input "D"
type textarea "*"
type input "De"
type textarea "*"
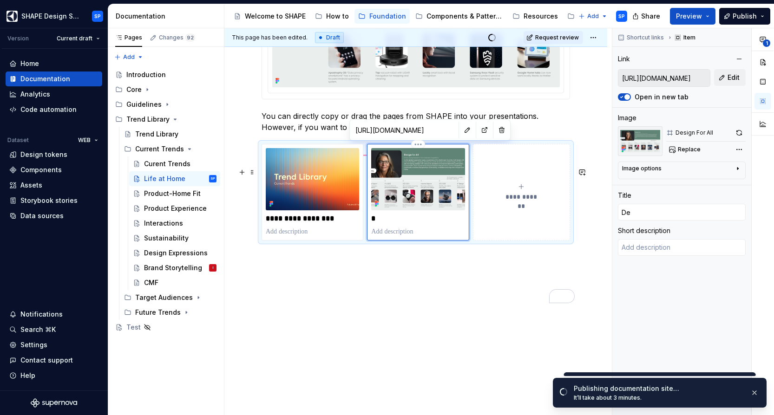
type input "Des"
type textarea "*"
type input "Desi"
type textarea "*"
type input "Desig"
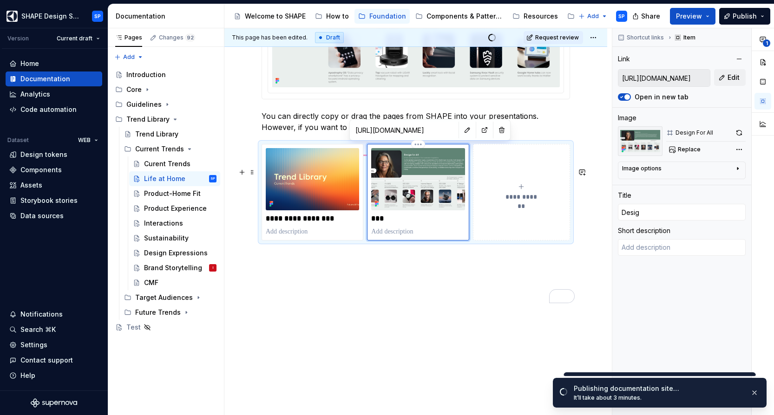
type textarea "*"
type input "Design"
type textarea "*"
type input "Design"
type textarea "*"
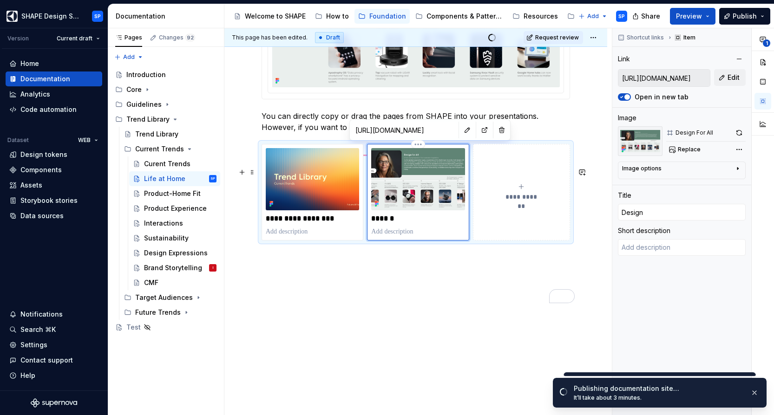
type input "Design f"
type textarea "*"
type input "Design for"
type textarea "*"
type input "Design for"
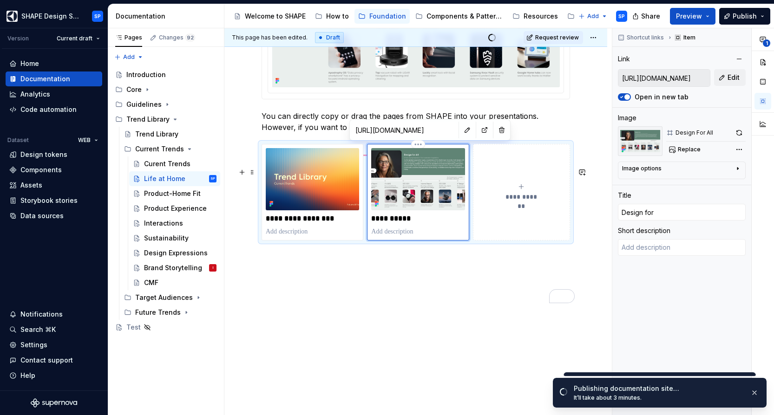
type textarea "*"
type input "Design for a"
type textarea "*"
type input "Design for al"
type textarea "*"
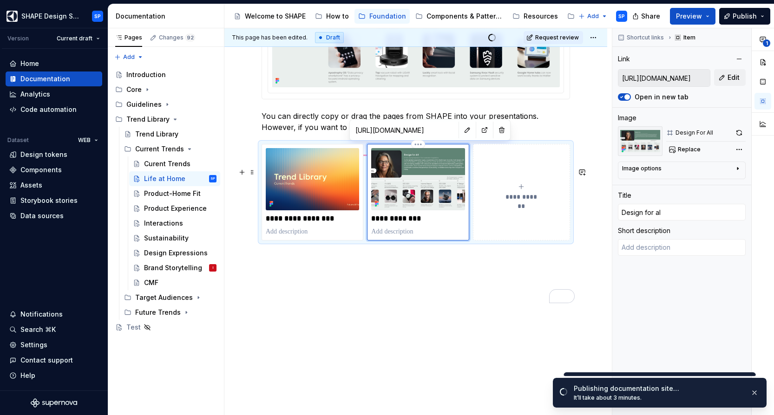
type input "Design for all"
type textarea "*"
type input "Design for all"
type textarea "*"
type input "Design for all -"
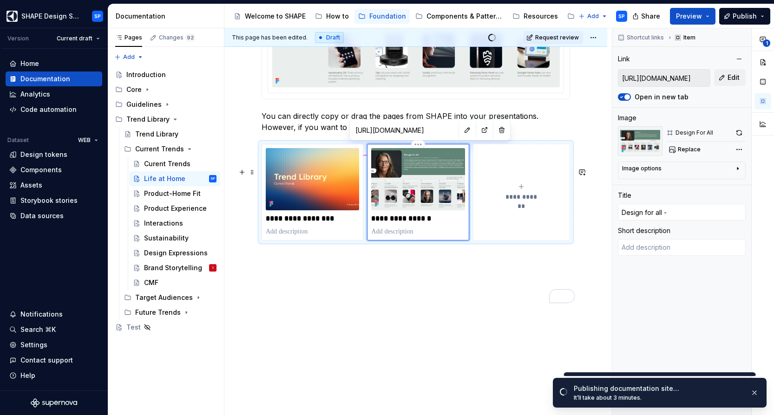
type textarea "*"
type input "Design for all -"
type textarea "*"
type input "Design for all - D"
type textarea "*"
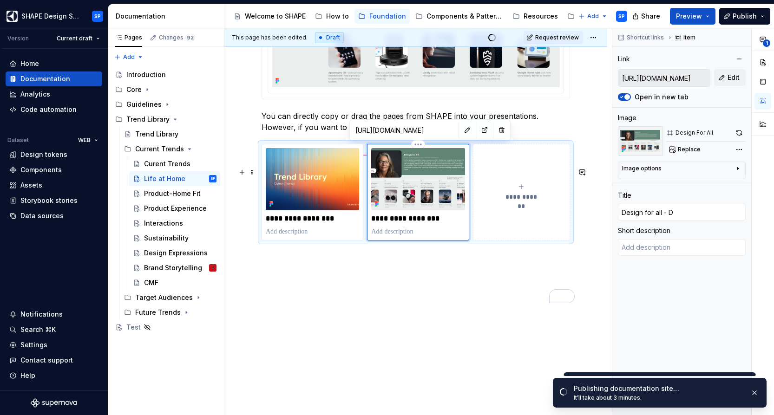
type input "Design for all - De"
type textarea "*"
type input "Design for all - Dee"
type textarea "*"
type input "Design for all - Deep"
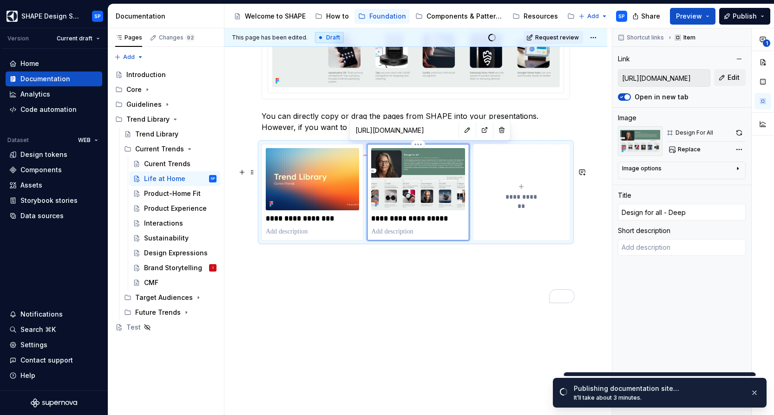
type textarea "*"
type input "Design for all - Deep"
type textarea "*"
type input "Design for all - Deep d"
type textarea "*"
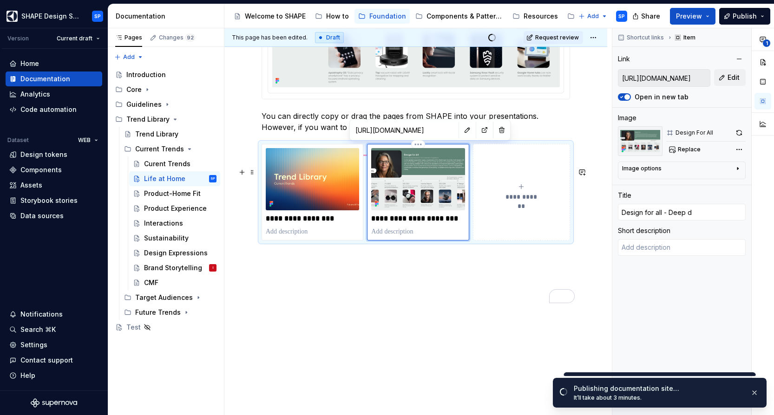
type input "Design for all - Deep dve"
type textarea "*"
type input "Design for all - Deep dv"
type textarea "*"
type input "Design for all - Deep d"
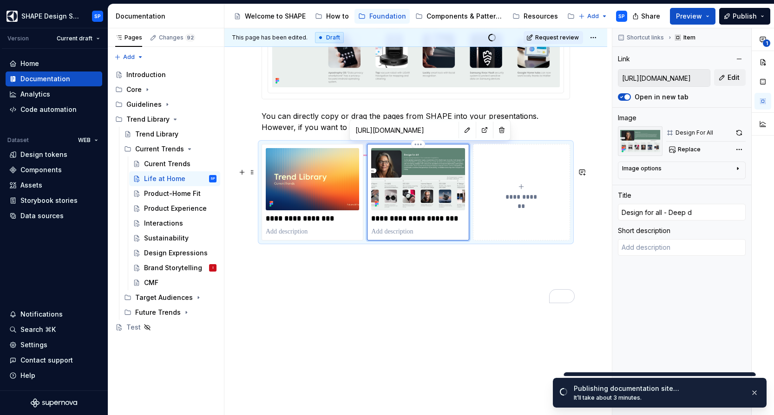
type textarea "*"
type input "Design for all - Deep do"
type textarea "*"
type input "Design for all - Deep dov"
type textarea "*"
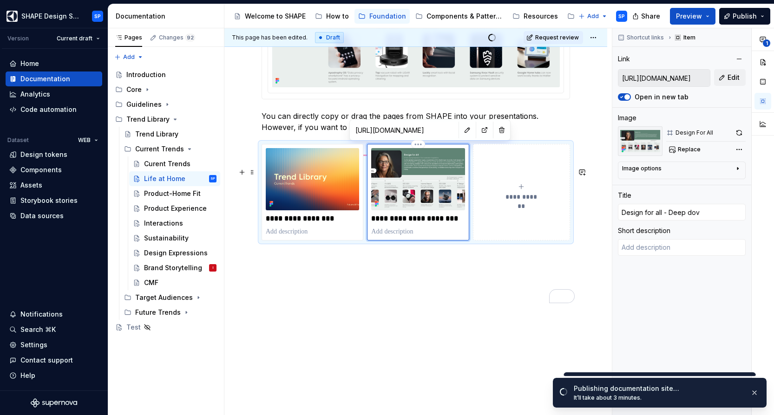
type input "Design for all - Deep dove"
type textarea "*"
type input "Design for all - Deep dov"
type textarea "*"
type input "Design for all - Deep do"
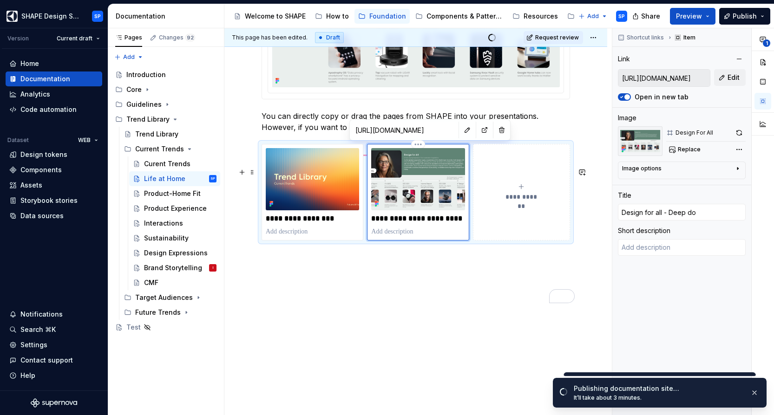
type textarea "*"
type input "Design for all - Deep d"
type textarea "*"
type input "Design for all - Deep di"
type textarea "*"
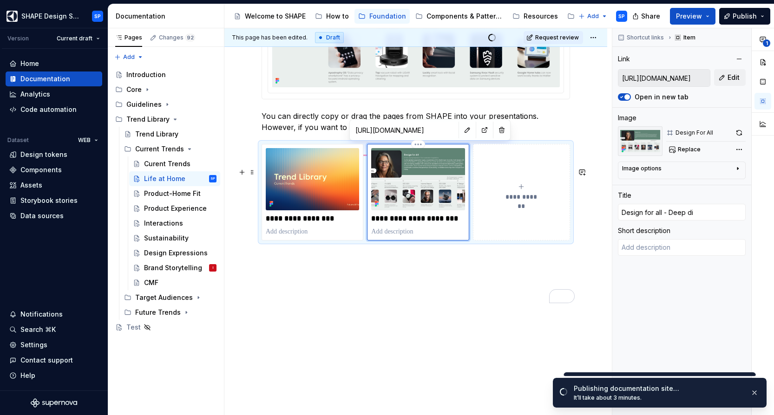
type input "Design for all - Deep div"
type textarea "*"
type input "Design for all - Deep dive"
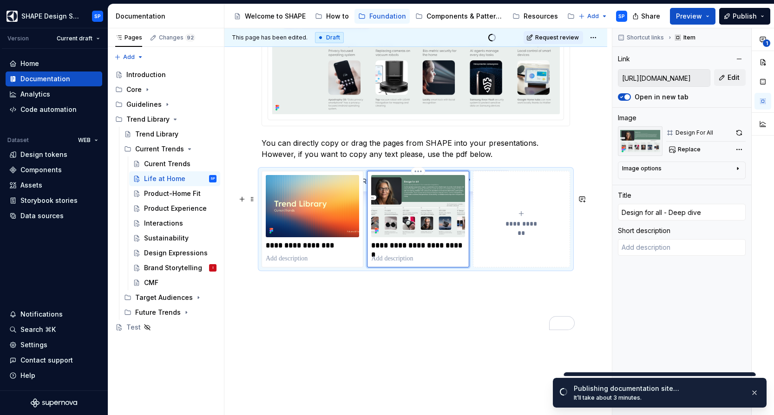
scroll to position [1701, 0]
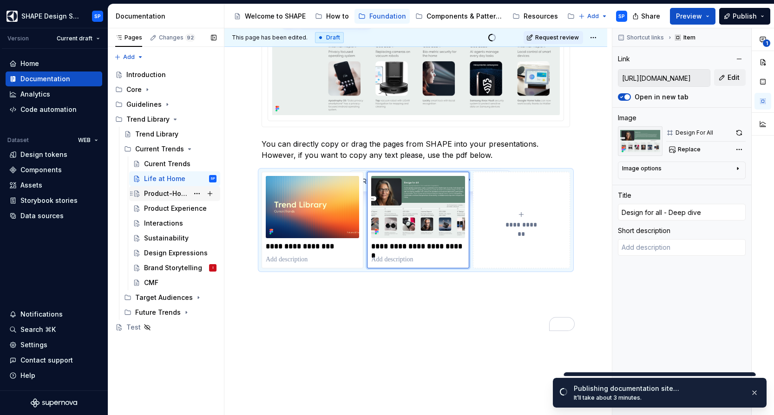
click at [178, 194] on div "Product-Home Fit" at bounding box center [166, 193] width 45 height 9
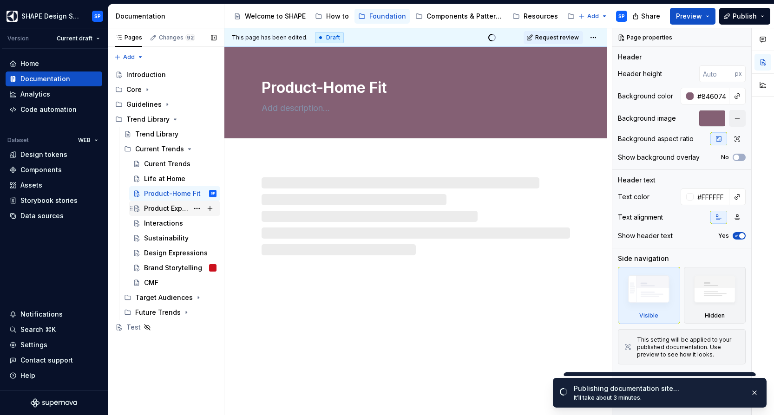
click at [173, 211] on div "Product Experience" at bounding box center [166, 208] width 45 height 9
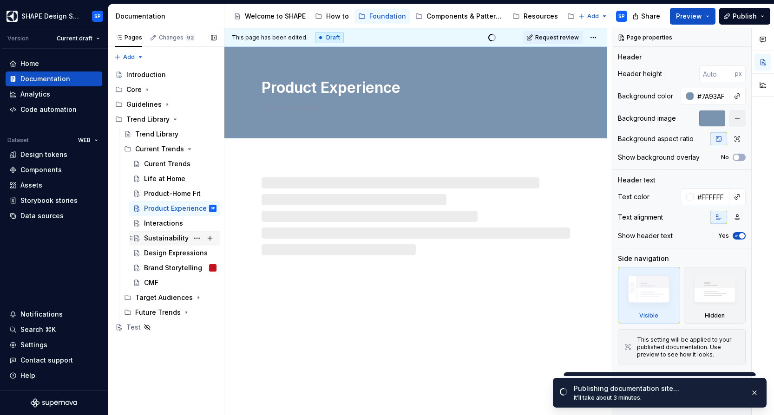
click at [168, 236] on div "Sustainability" at bounding box center [166, 238] width 45 height 9
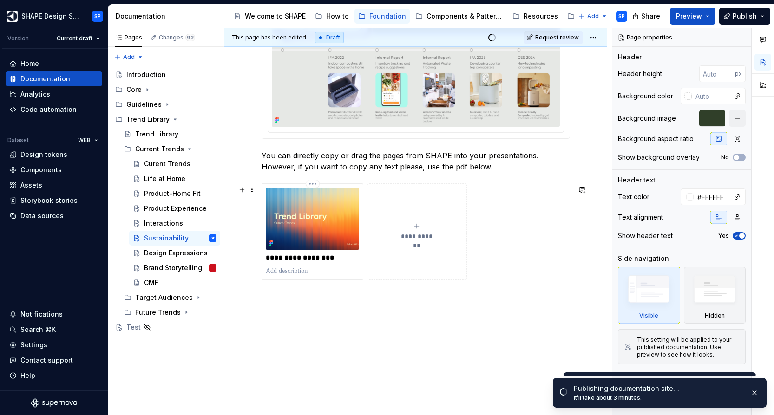
scroll to position [994, 0]
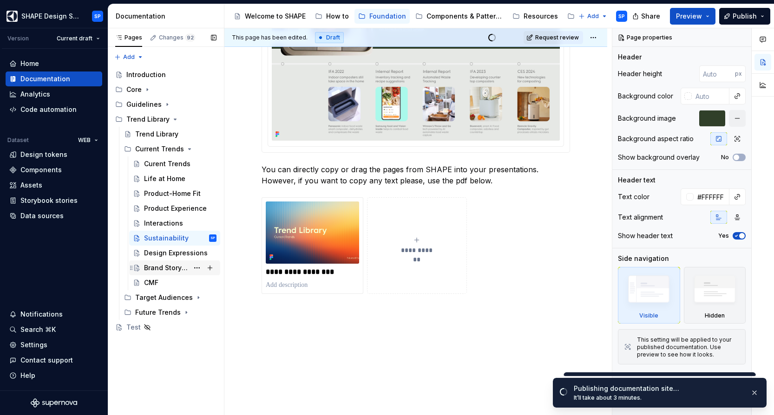
click at [170, 270] on div "Brand Storytelling" at bounding box center [166, 267] width 45 height 9
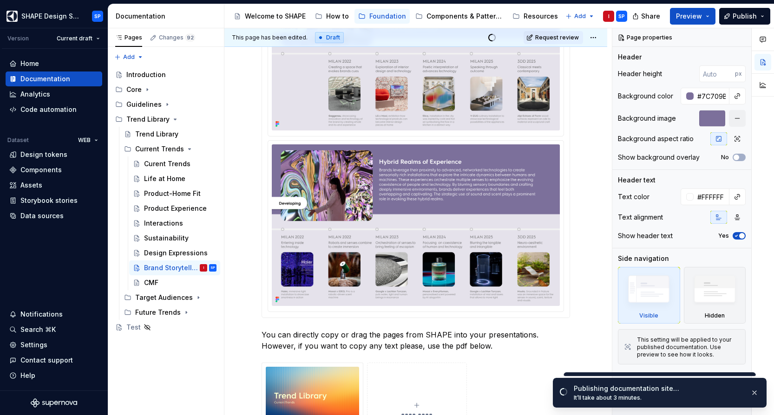
scroll to position [664, 0]
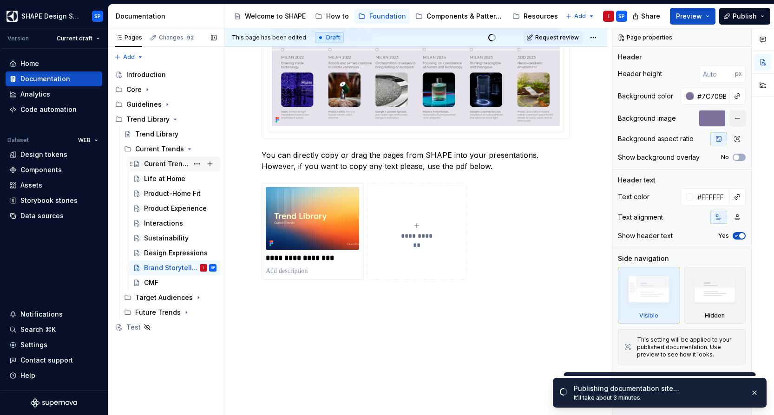
click at [162, 161] on div "Curent Trends" at bounding box center [166, 163] width 45 height 9
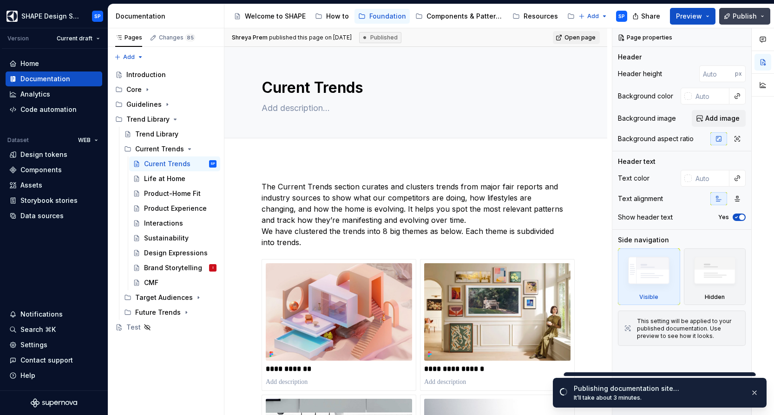
click at [752, 19] on span "Publish" at bounding box center [744, 16] width 24 height 9
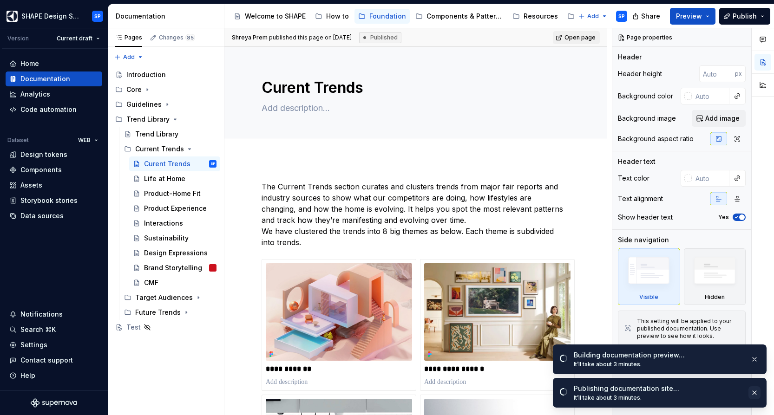
click at [755, 393] on button "button" at bounding box center [754, 392] width 12 height 13
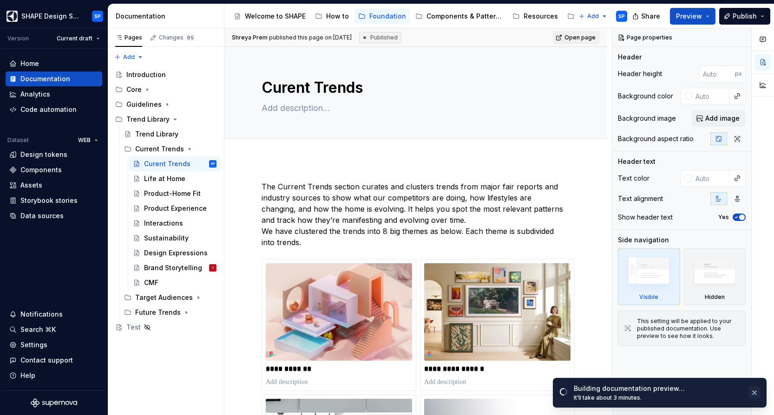
click at [754, 393] on button "button" at bounding box center [754, 392] width 12 height 13
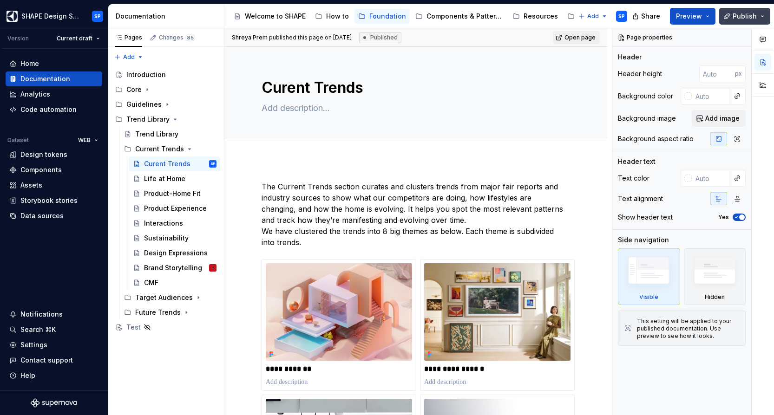
click at [757, 20] on button "Publish" at bounding box center [744, 16] width 51 height 17
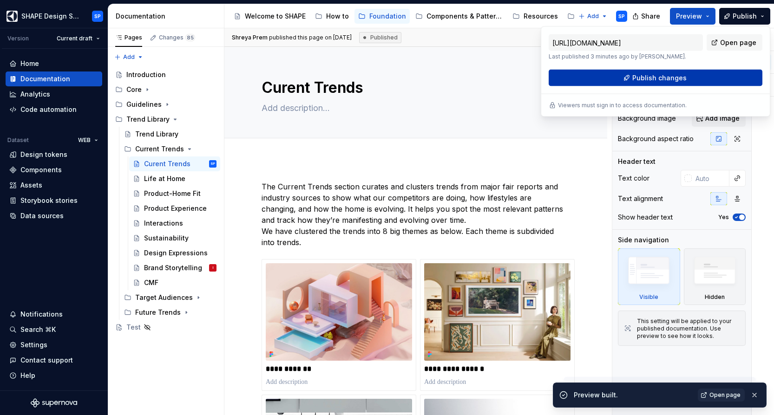
click at [654, 76] on span "Publish changes" at bounding box center [659, 77] width 54 height 9
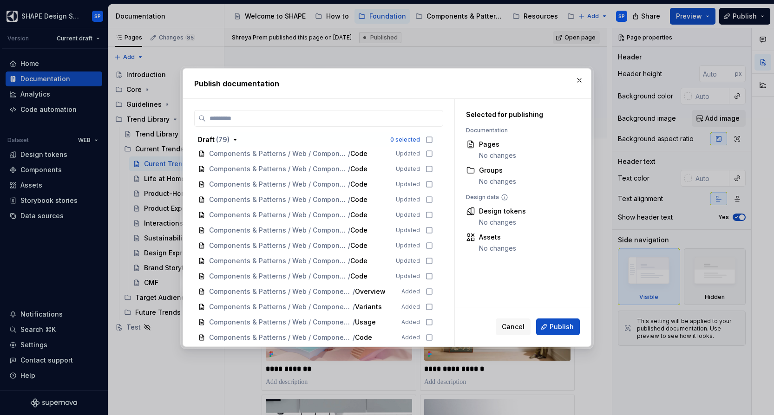
scroll to position [1127, 0]
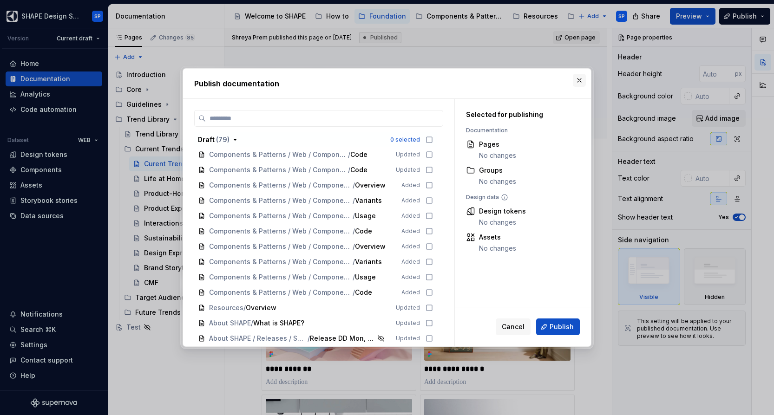
click at [579, 80] on button "button" at bounding box center [578, 80] width 13 height 13
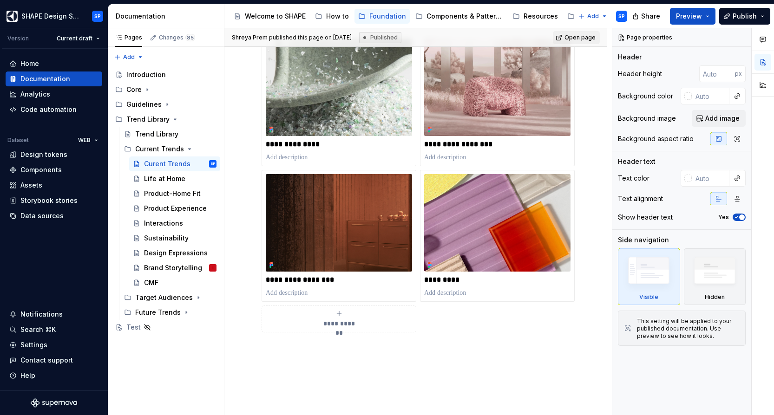
scroll to position [494, 0]
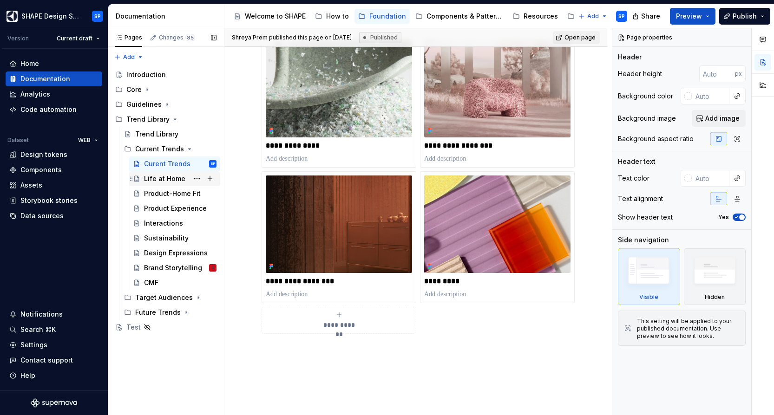
click at [158, 177] on div "Life at Home" at bounding box center [164, 178] width 41 height 9
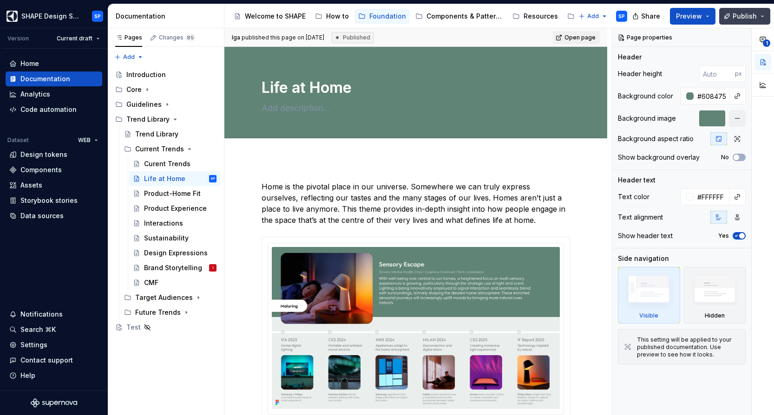
click at [742, 19] on span "Publish" at bounding box center [744, 16] width 24 height 9
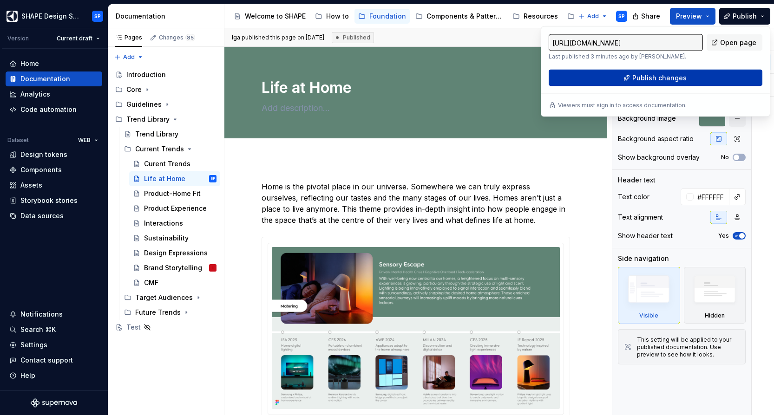
click at [708, 75] on button "Publish changes" at bounding box center [655, 78] width 214 height 17
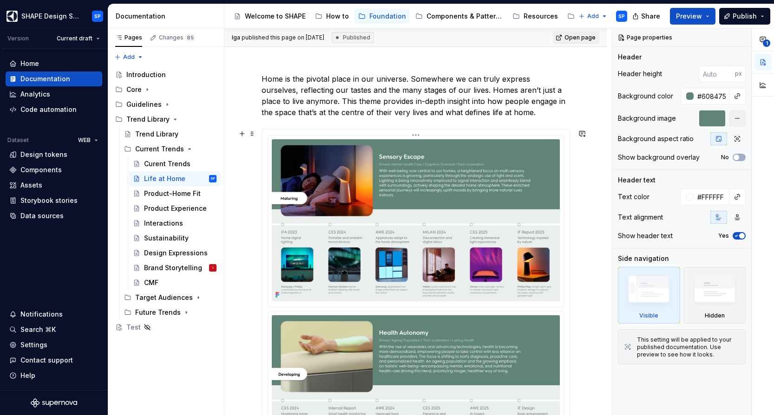
scroll to position [109, 0]
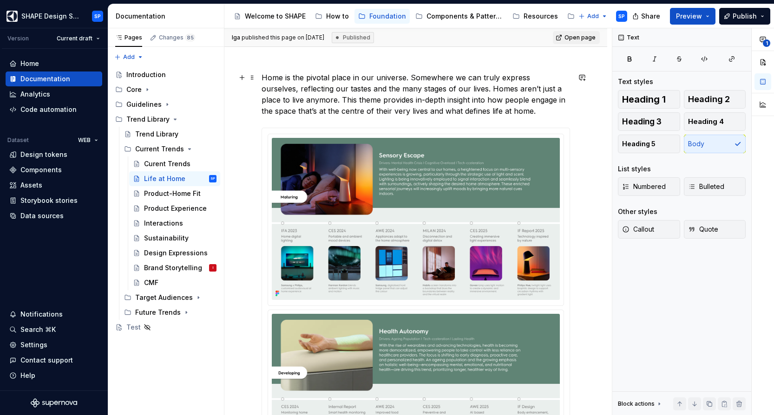
click at [520, 108] on p "Home is the pivotal place in our universe. Somewhere we can truly express ourse…" at bounding box center [415, 94] width 308 height 45
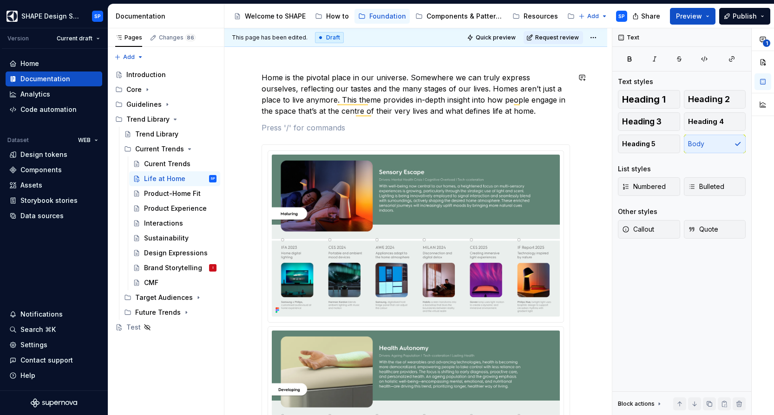
type textarea "*"
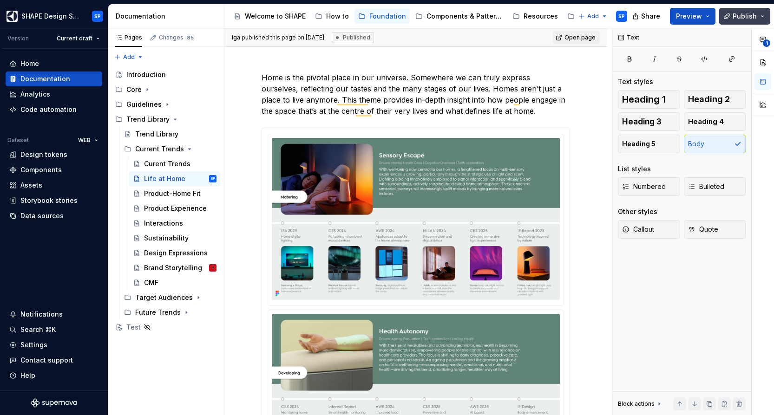
click at [740, 13] on span "Publish" at bounding box center [744, 16] width 24 height 9
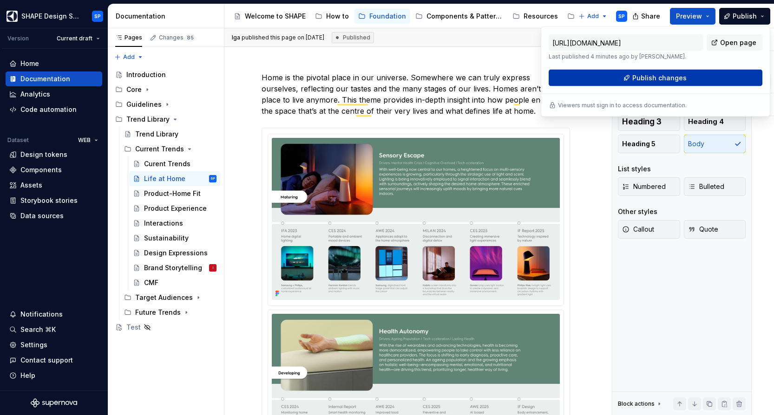
click at [677, 74] on span "Publish changes" at bounding box center [659, 77] width 54 height 9
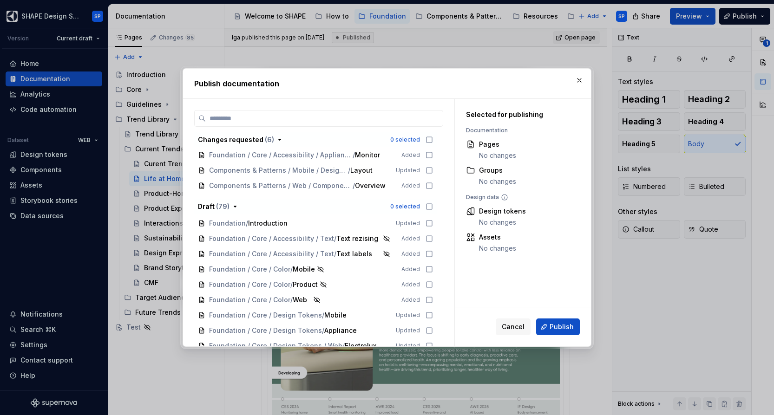
scroll to position [43, 0]
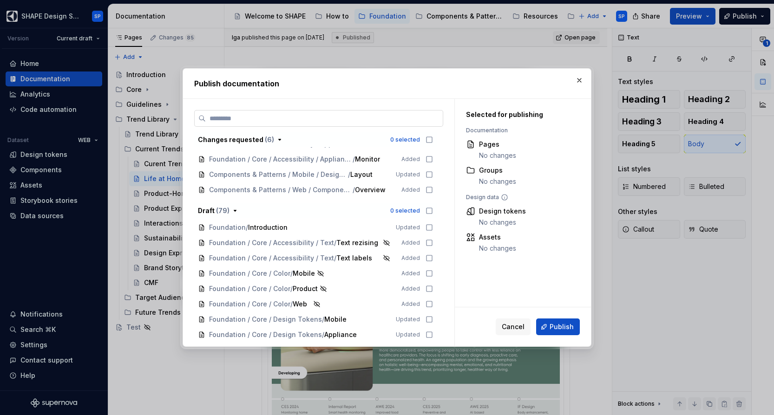
click at [233, 116] on input "search" at bounding box center [324, 118] width 237 height 9
type input "*"
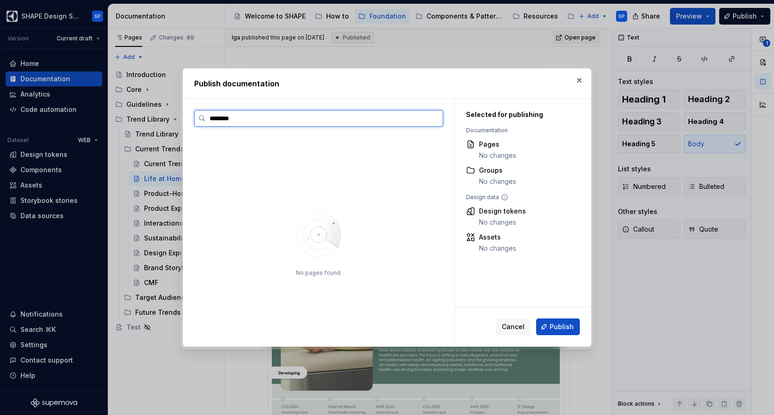
click at [210, 119] on input "*******" at bounding box center [324, 118] width 237 height 9
type input "*******"
click at [434, 118] on input "*******" at bounding box center [324, 118] width 237 height 9
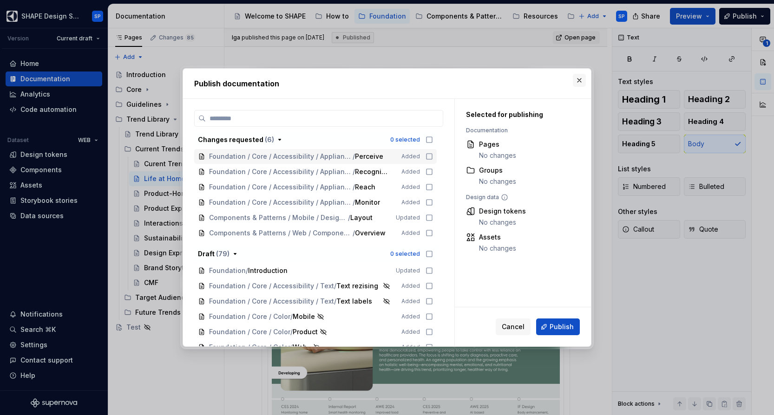
click at [577, 79] on button "button" at bounding box center [578, 80] width 13 height 13
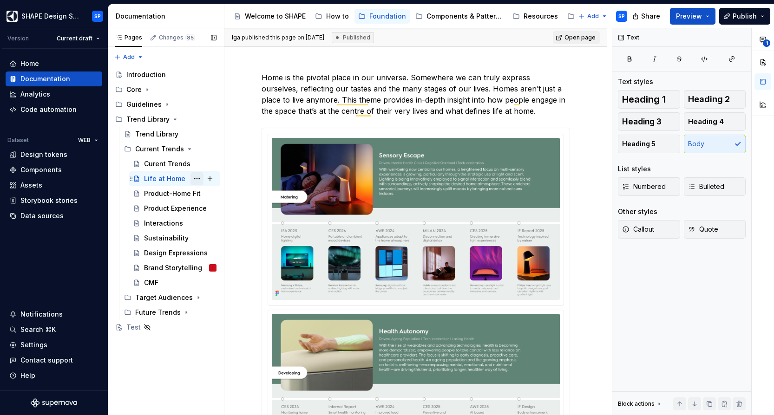
click at [196, 179] on button "Page tree" at bounding box center [196, 178] width 13 height 13
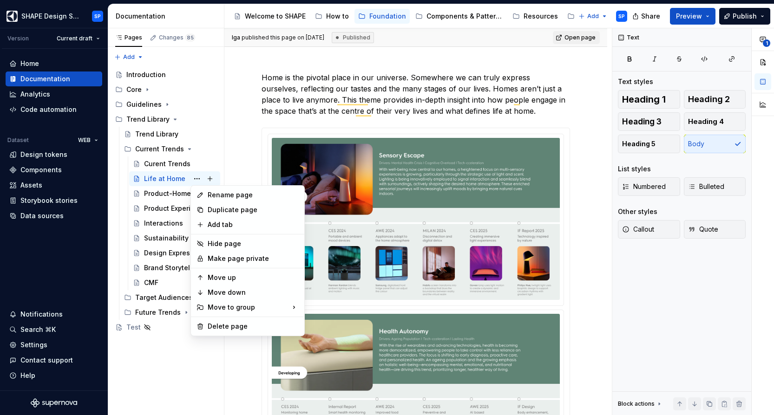
click at [252, 156] on html "SHAPE Design System SP Version Current draft Home Documentation Analytics Code …" at bounding box center [387, 207] width 774 height 415
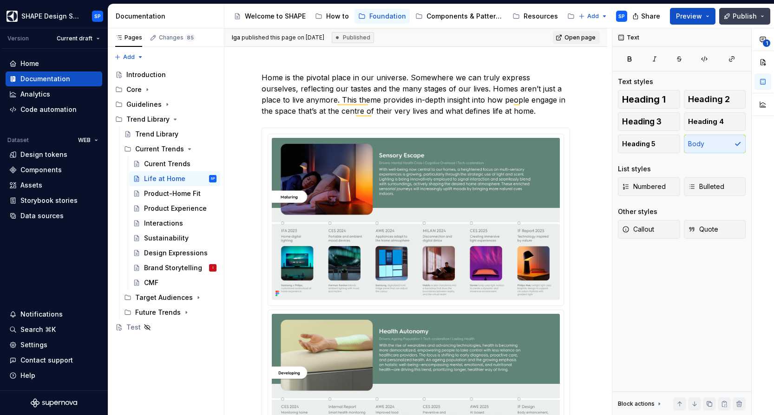
click at [744, 16] on span "Publish" at bounding box center [744, 16] width 24 height 9
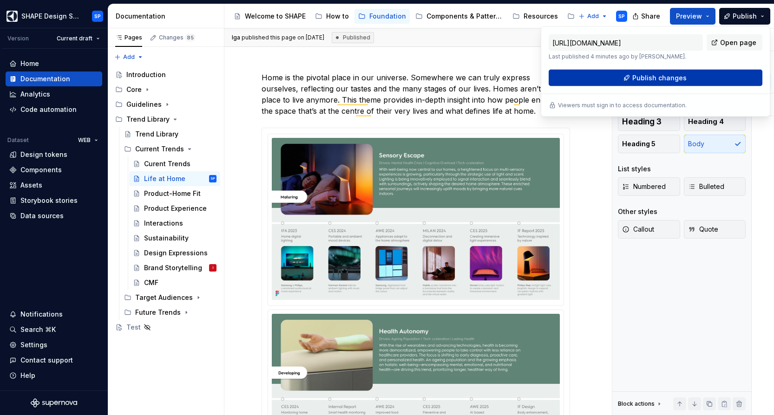
click at [677, 81] on span "Publish changes" at bounding box center [659, 77] width 54 height 9
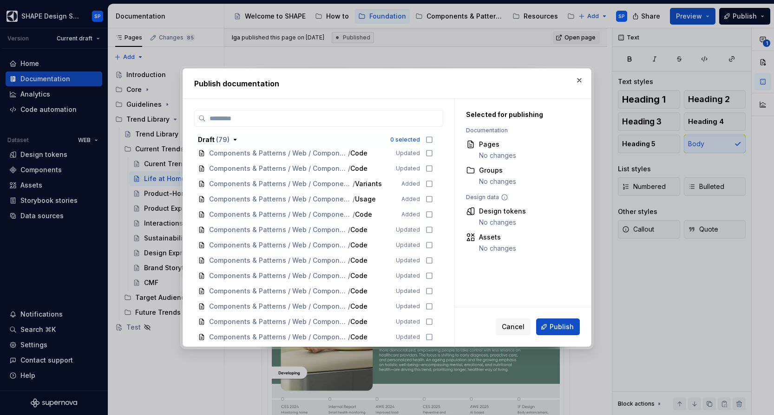
scroll to position [807, 0]
click at [582, 81] on button "button" at bounding box center [578, 80] width 13 height 13
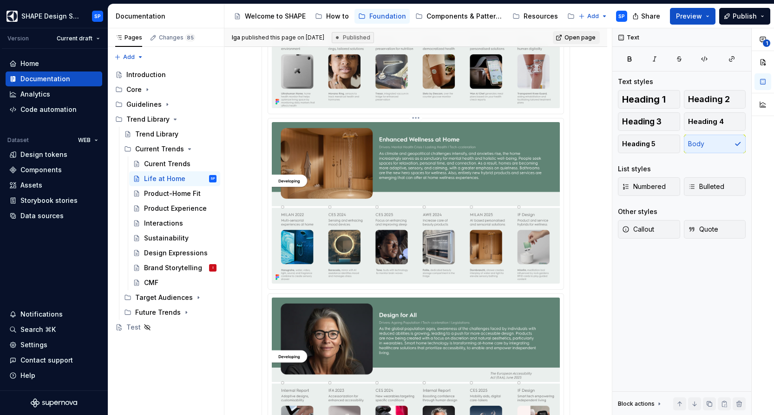
scroll to position [0, 0]
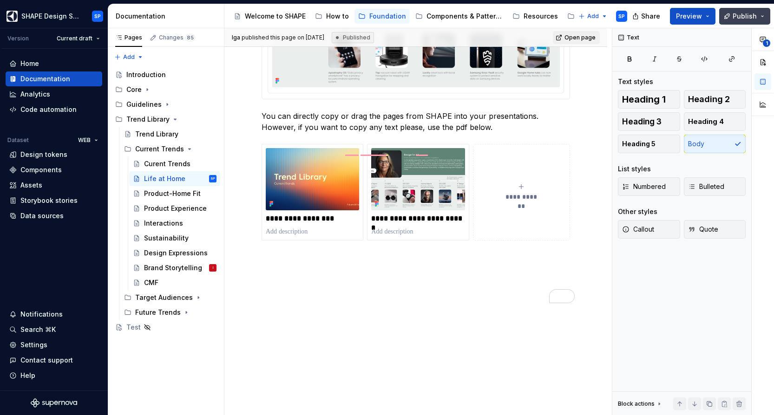
click at [751, 21] on button "Publish" at bounding box center [744, 16] width 51 height 17
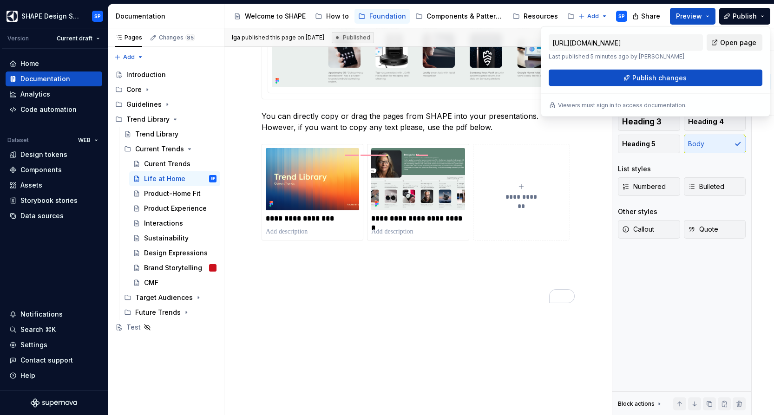
click at [736, 39] on span "Open page" at bounding box center [738, 42] width 36 height 9
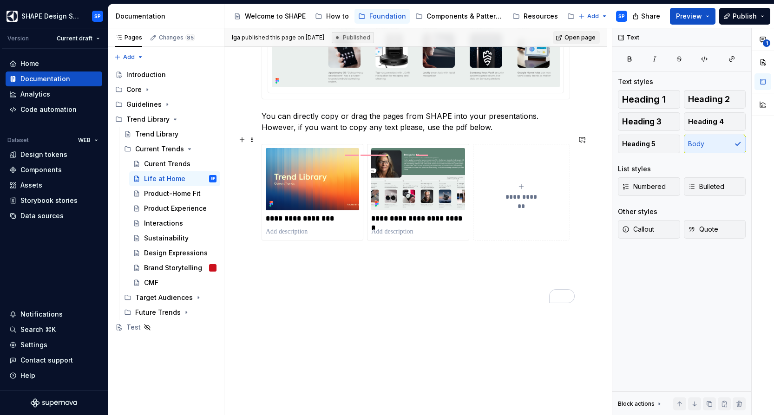
click at [472, 131] on p "You can directly copy or drag the pages from SHAPE into your presentations. How…" at bounding box center [415, 122] width 308 height 22
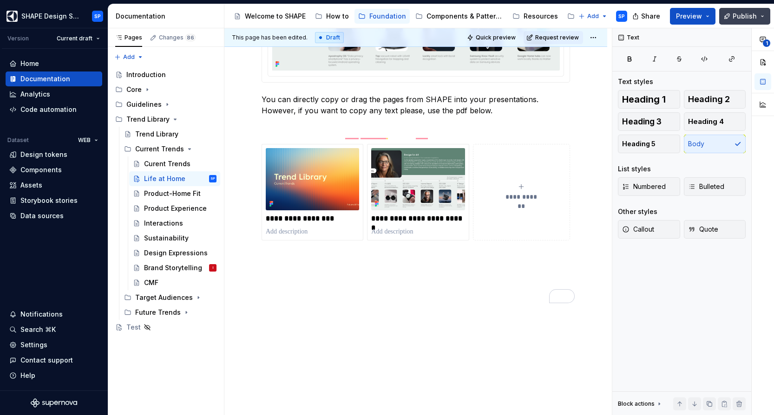
click at [751, 12] on span "Publish" at bounding box center [744, 16] width 24 height 9
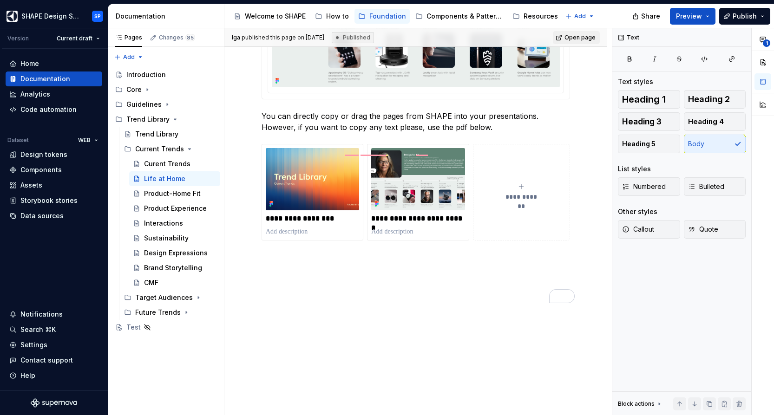
type textarea "*"
